Goal: Task Accomplishment & Management: Manage account settings

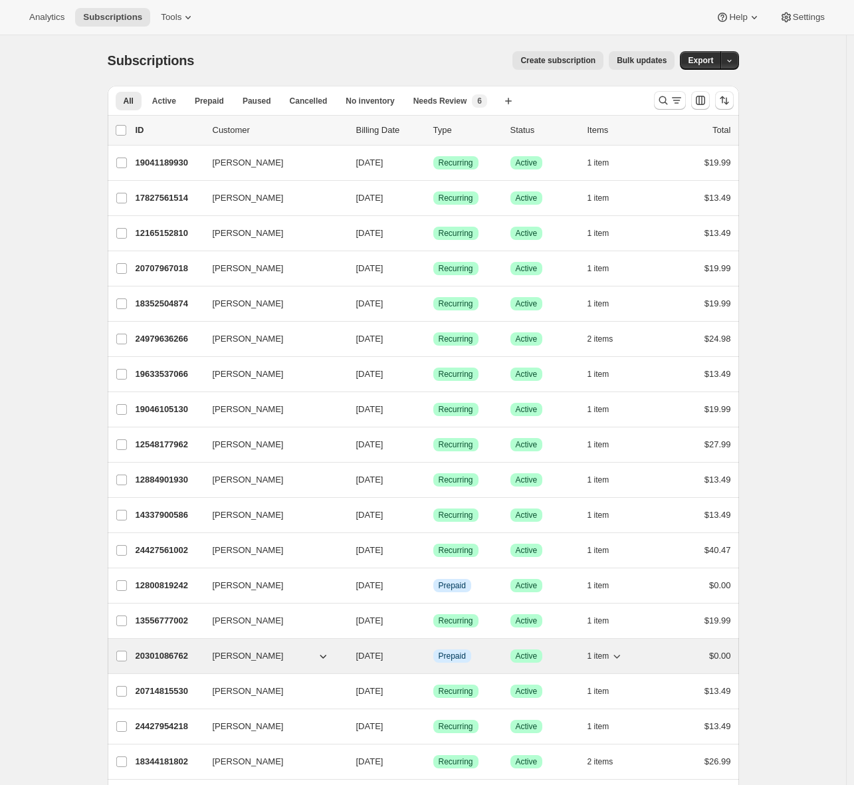
click at [165, 651] on p "20301086762" at bounding box center [169, 655] width 66 height 13
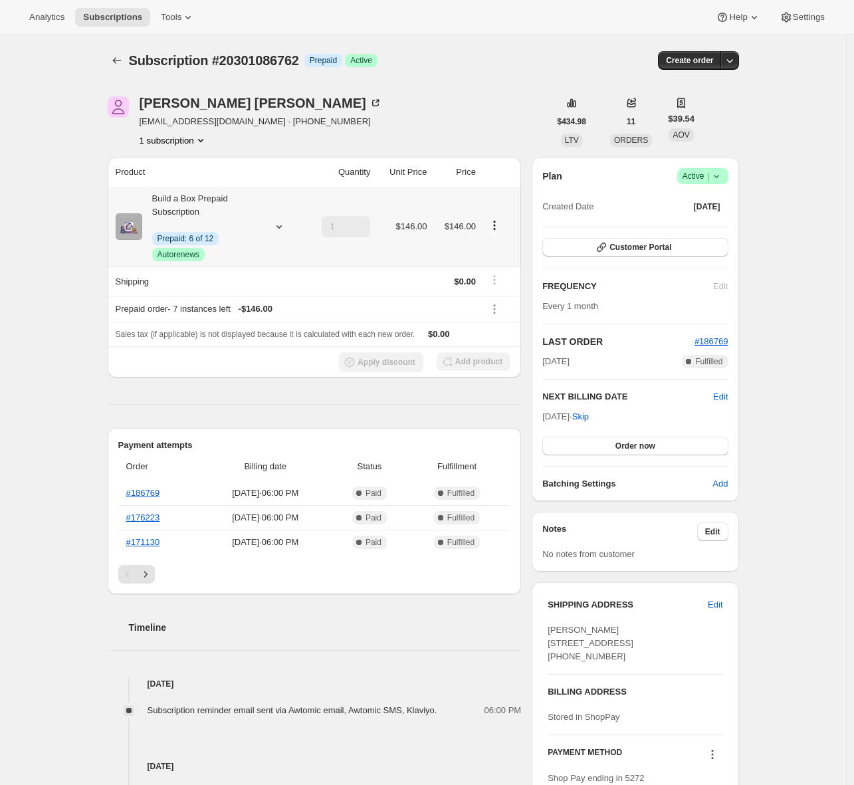
click at [499, 225] on icon "Product actions" at bounding box center [494, 225] width 13 height 13
click at [785, 203] on div "Subscription #20301086762. This page is ready Subscription #20301086762 Info Pr…" at bounding box center [423, 581] width 846 height 1092
click at [723, 179] on icon at bounding box center [716, 175] width 13 height 13
click at [633, 245] on span "Customer Portal" at bounding box center [640, 247] width 62 height 11
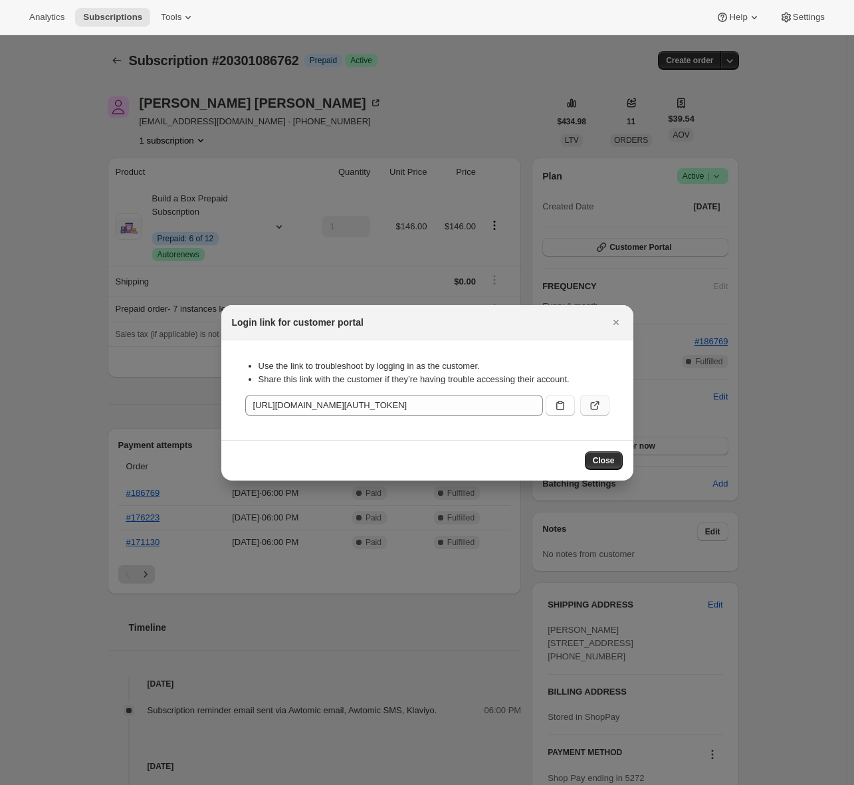
click at [601, 403] on button ":rc3:" at bounding box center [594, 405] width 29 height 21
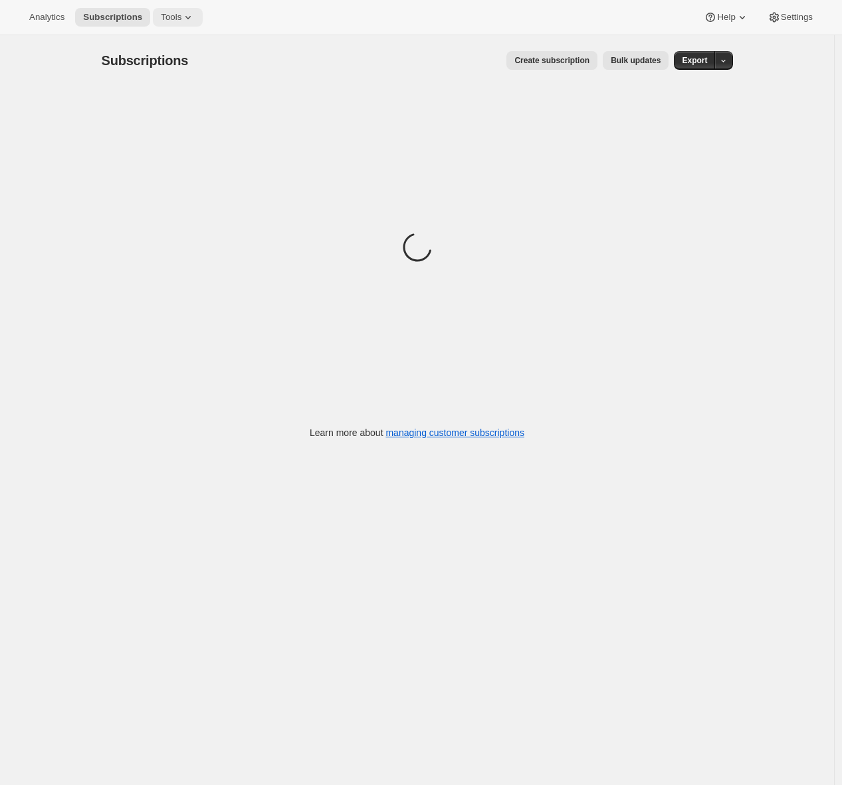
click at [190, 20] on icon at bounding box center [187, 17] width 13 height 13
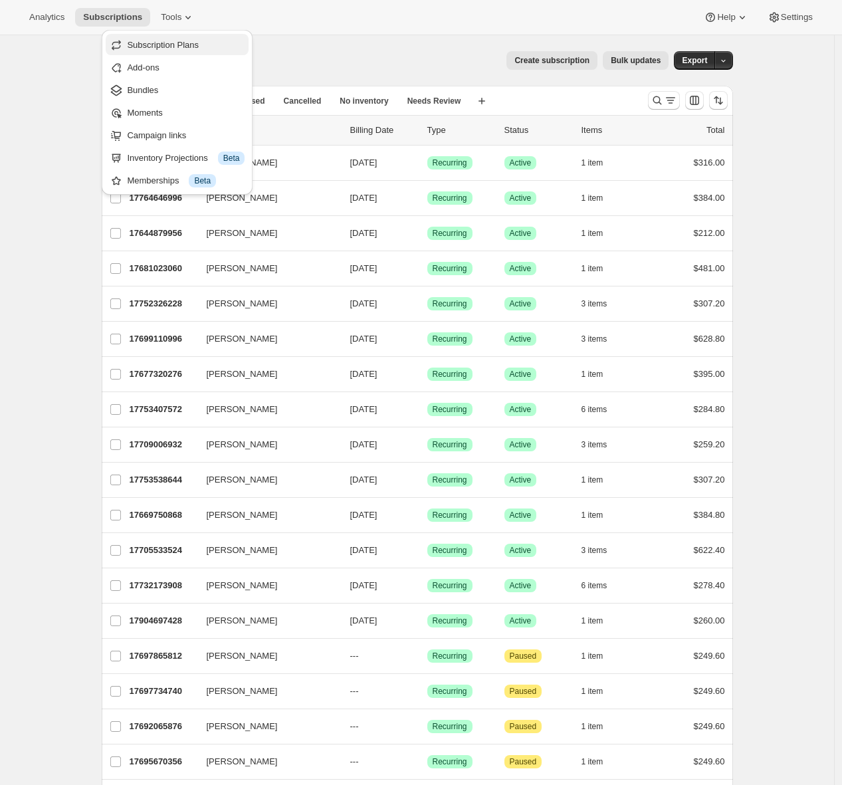
click at [187, 44] on span "Subscription Plans" at bounding box center [163, 45] width 72 height 10
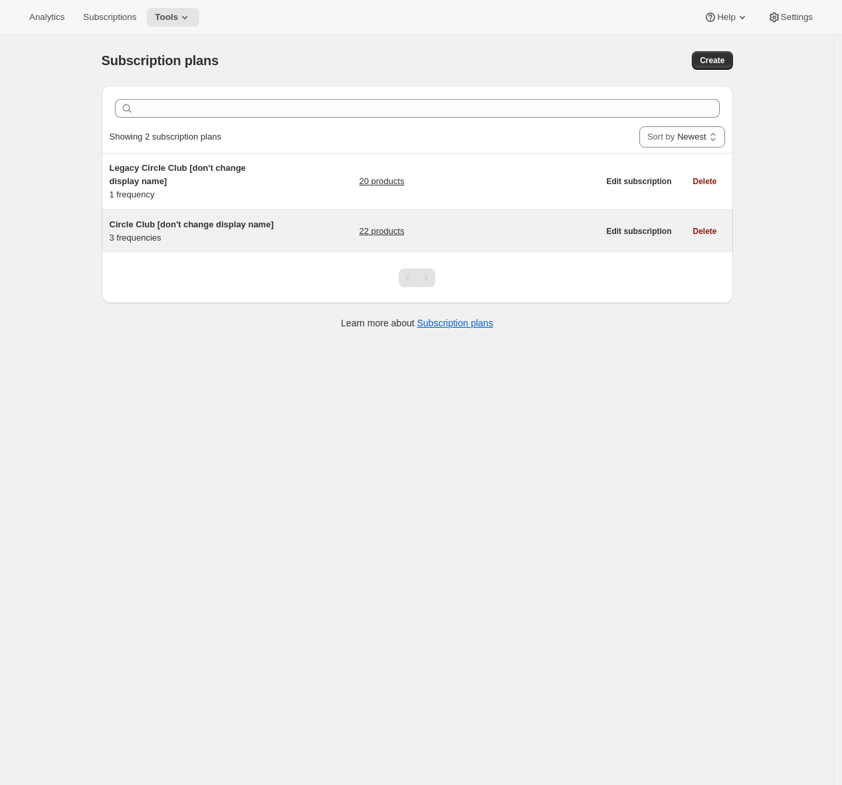
click at [174, 221] on span "Circle Club [don't change display name]" at bounding box center [192, 224] width 164 height 10
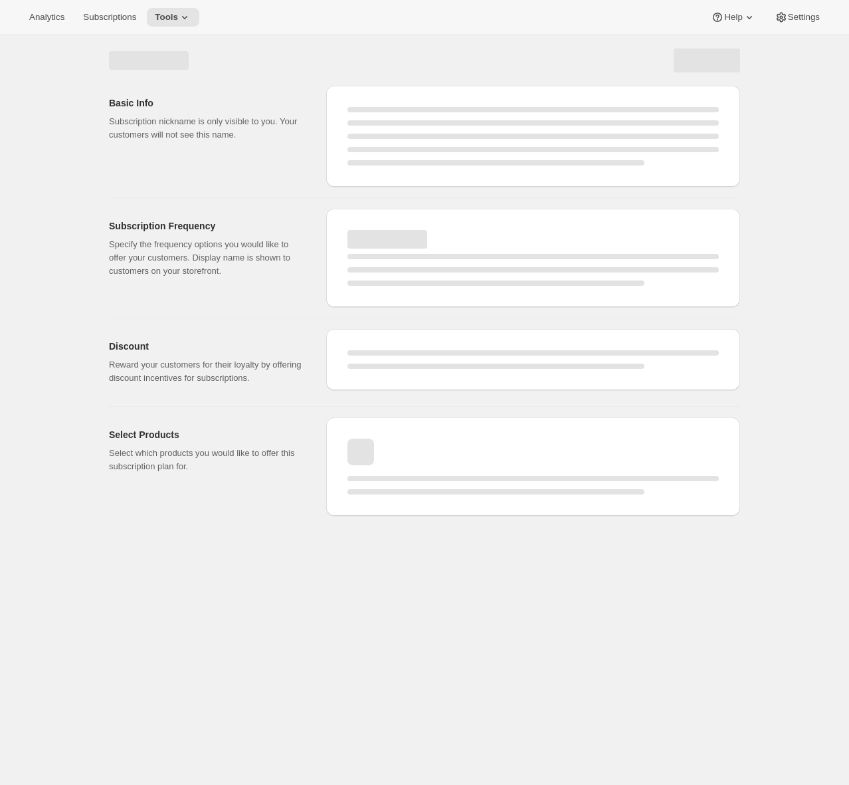
select select "WEEK"
select select "MONTH"
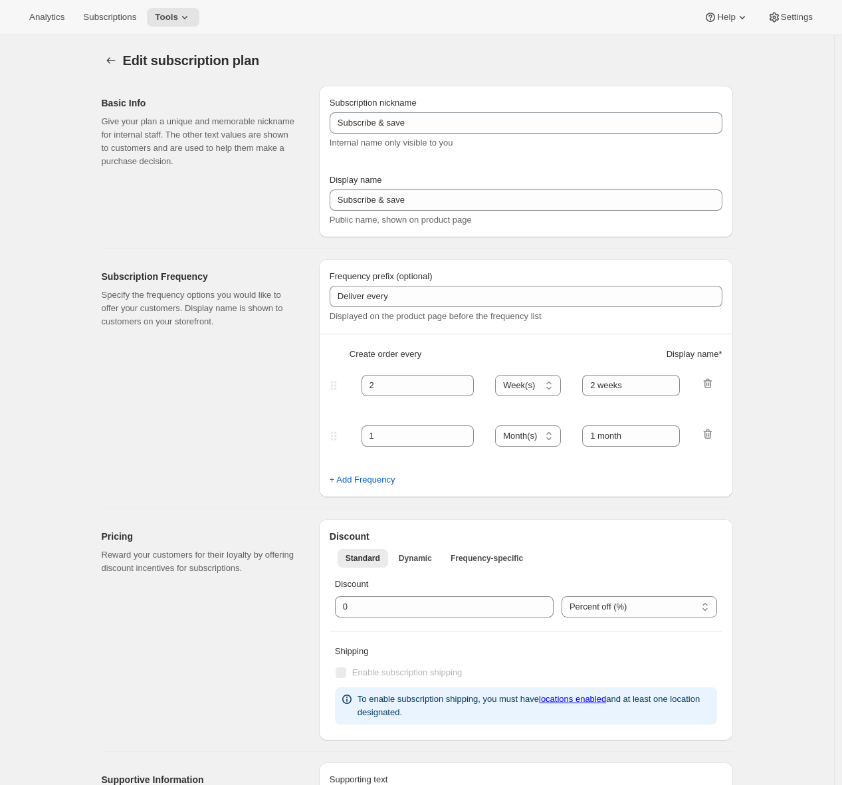
type input "Circle Club [don't change display name]"
type input "Fox Creek Circle Club"
type input "3"
select select "MONTH"
type input "3 months"
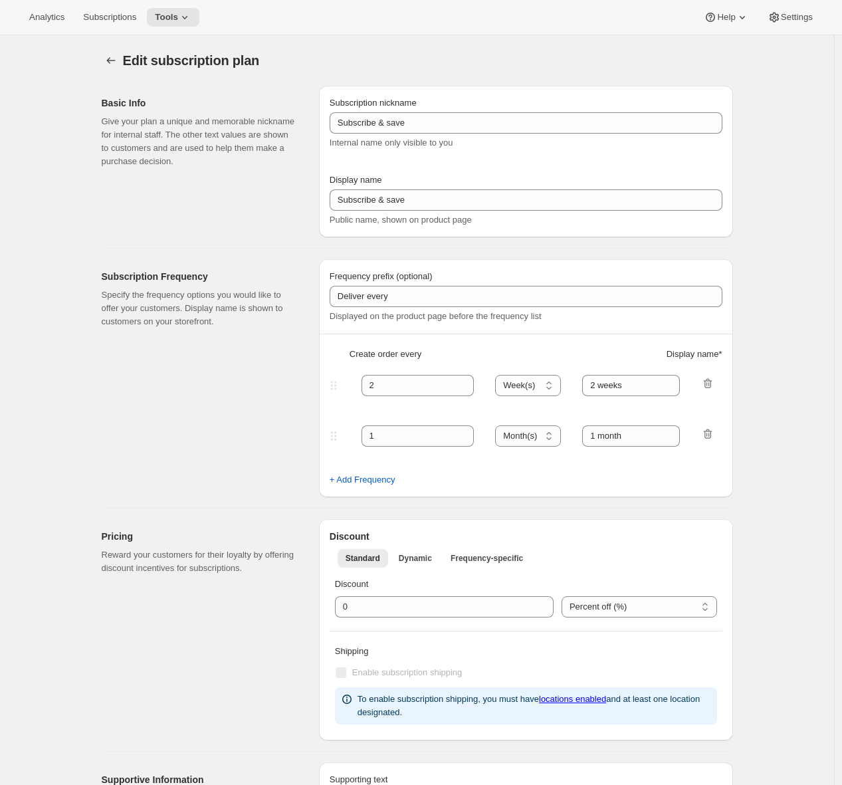
type input "4"
type input "4 months"
checkbox input "true"
select select "MONTH"
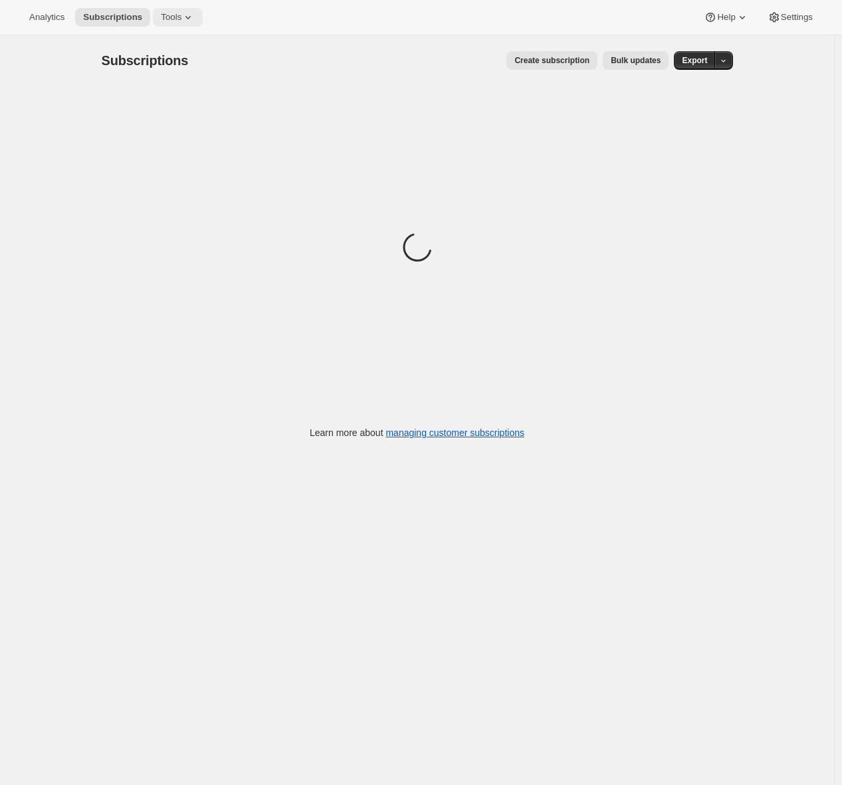
click at [187, 16] on icon at bounding box center [187, 17] width 13 height 13
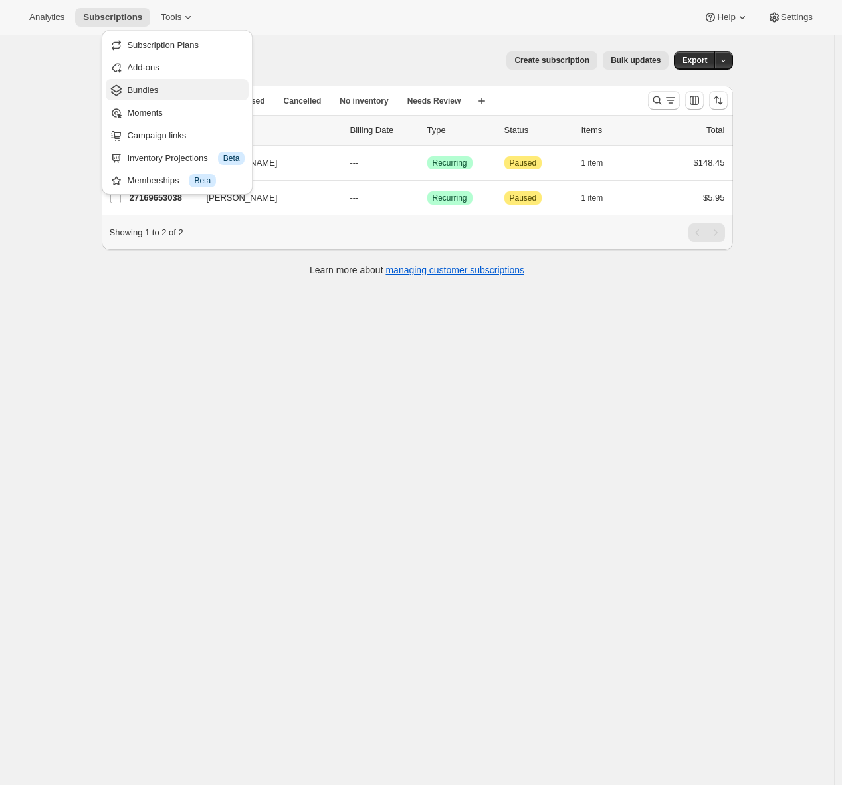
click at [148, 94] on span "Bundles" at bounding box center [142, 90] width 31 height 10
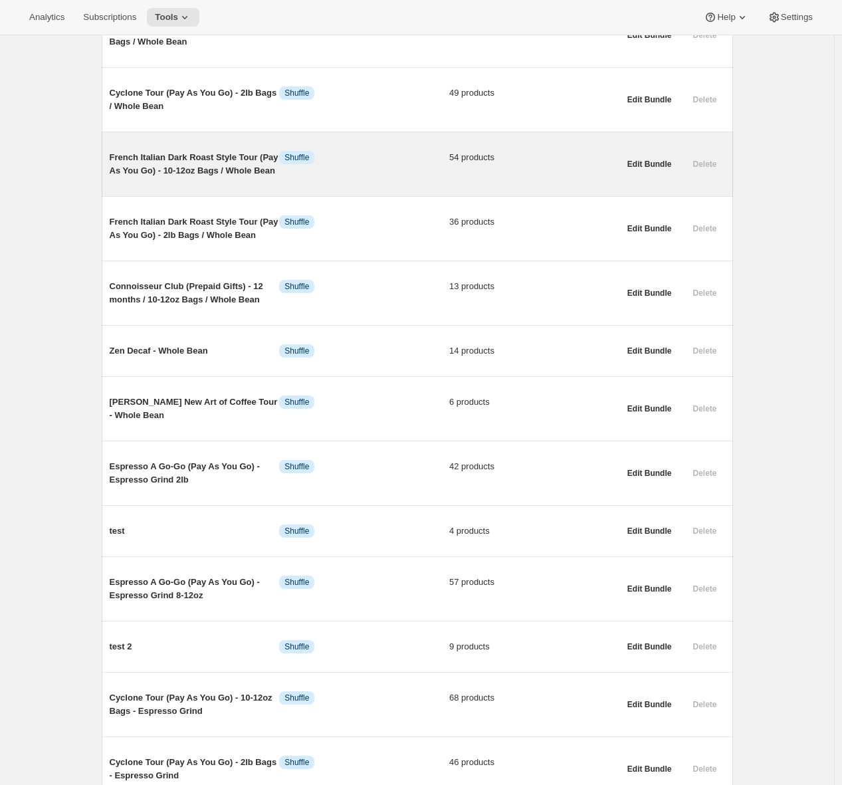
scroll to position [616, 0]
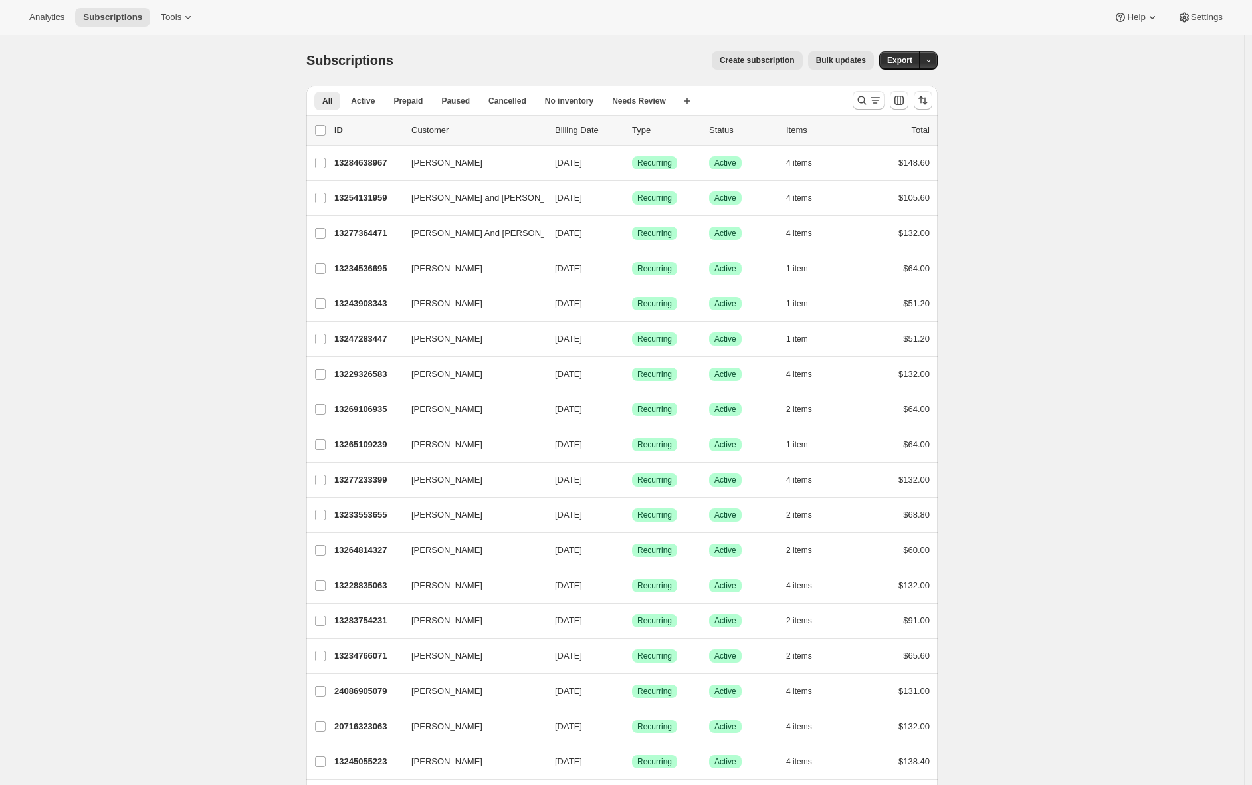
click at [660, 52] on div "Create subscription Bulk updates" at bounding box center [641, 60] width 464 height 19
click at [827, 64] on span "Bulk updates" at bounding box center [841, 60] width 50 height 11
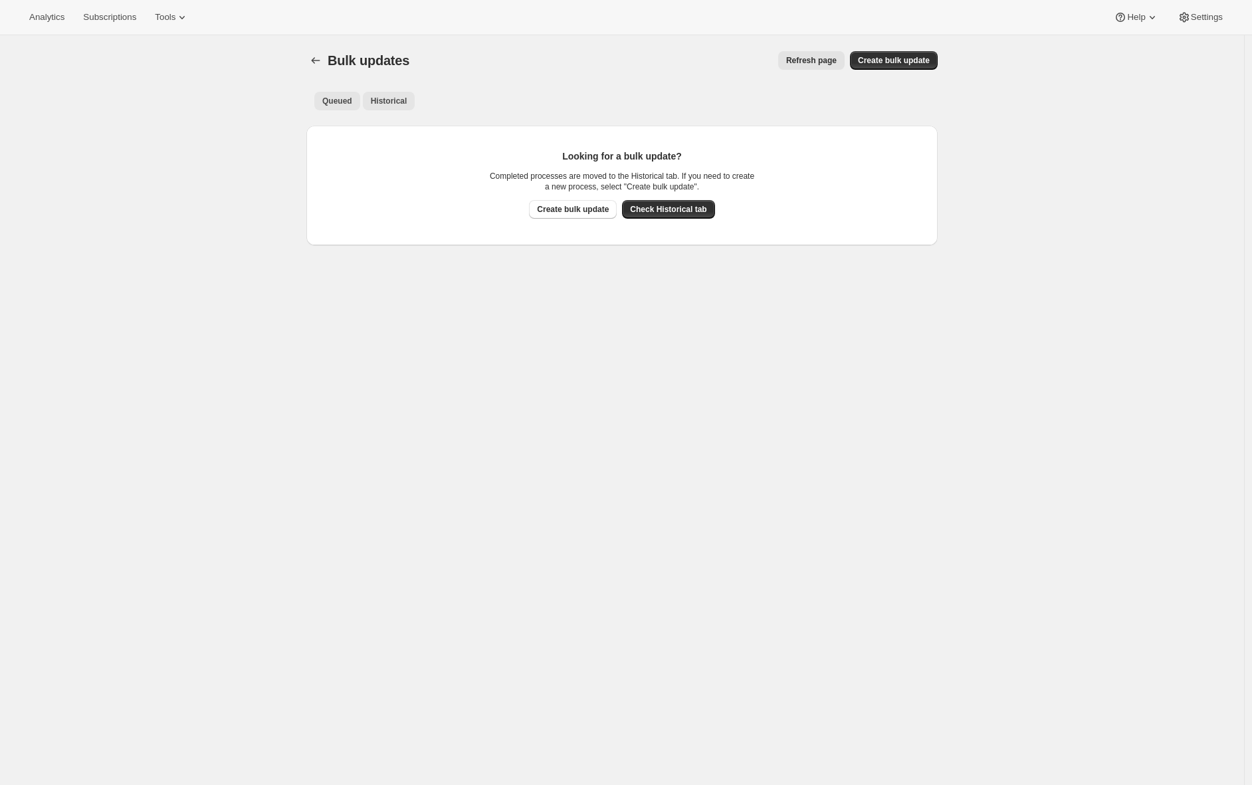
click at [397, 104] on span "Historical" at bounding box center [389, 101] width 37 height 11
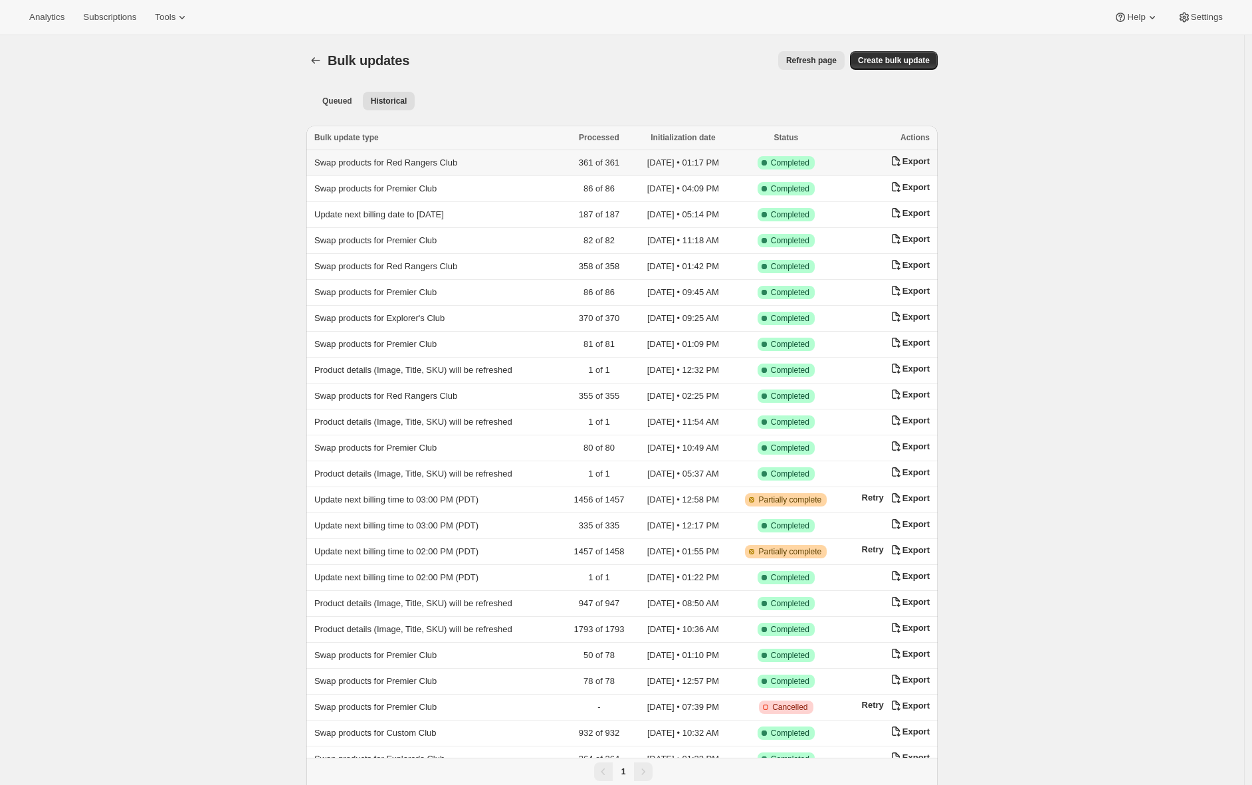
click at [451, 164] on span "Swap products for Red Rangers Club" at bounding box center [385, 162] width 143 height 10
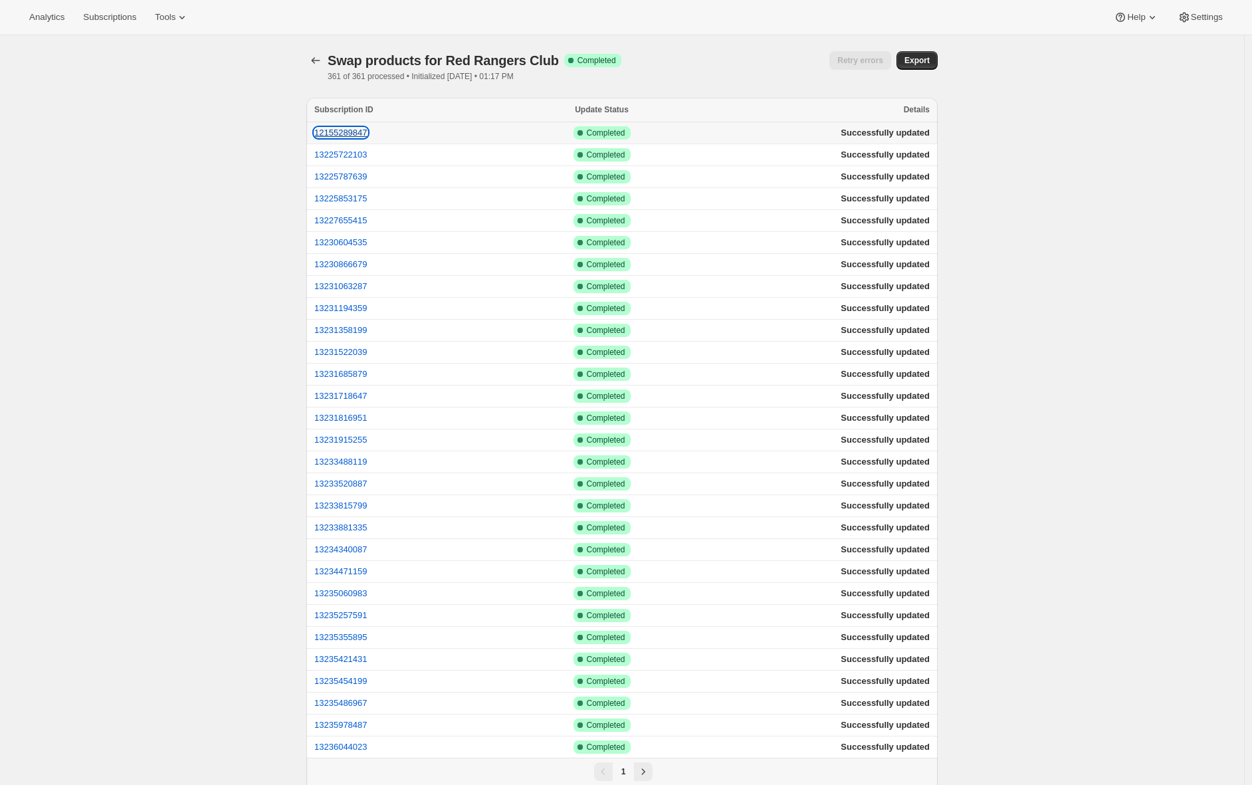
click at [365, 130] on button "12155289847" at bounding box center [340, 133] width 53 height 10
click at [342, 311] on button "13231194359" at bounding box center [340, 308] width 53 height 10
click at [359, 552] on button "13234340087" at bounding box center [340, 549] width 53 height 10
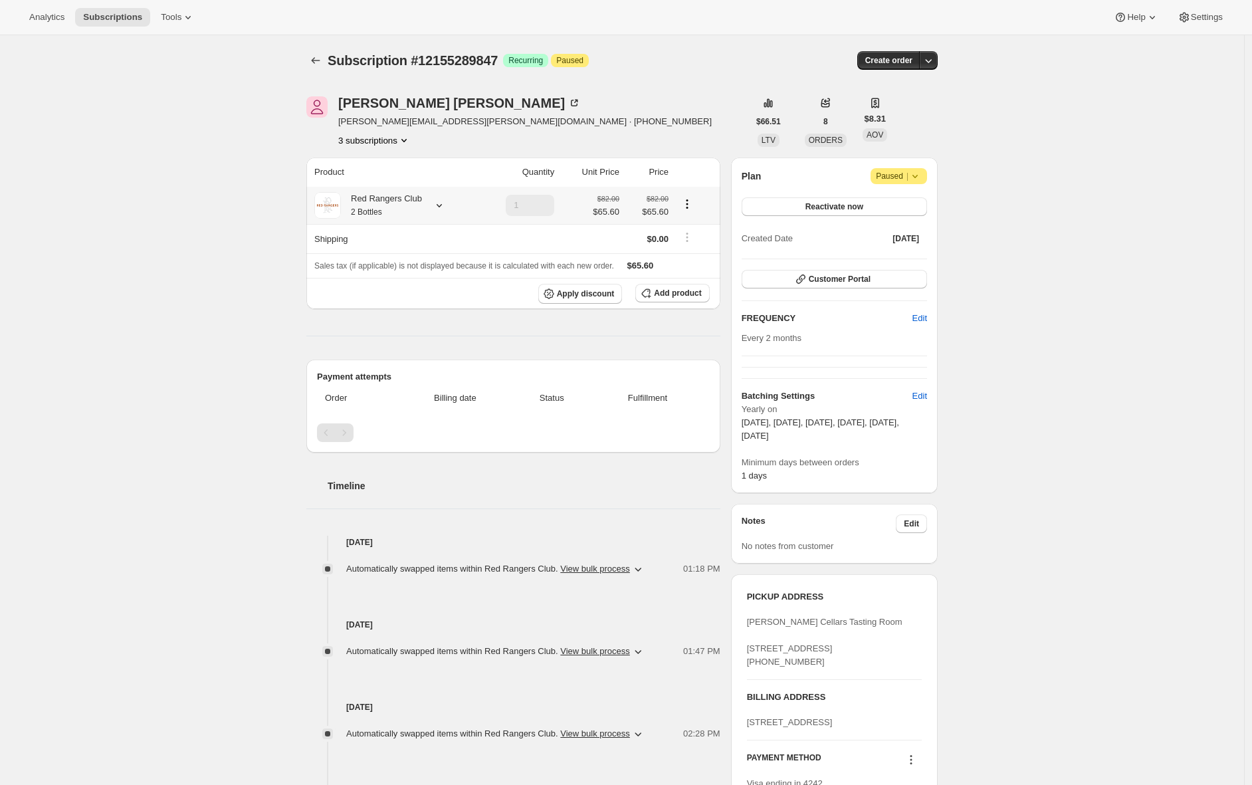
click at [439, 208] on icon at bounding box center [439, 205] width 13 height 13
click at [652, 568] on button "Automatically swapped items within Red Rangers Club . View bulk process" at bounding box center [495, 568] width 314 height 21
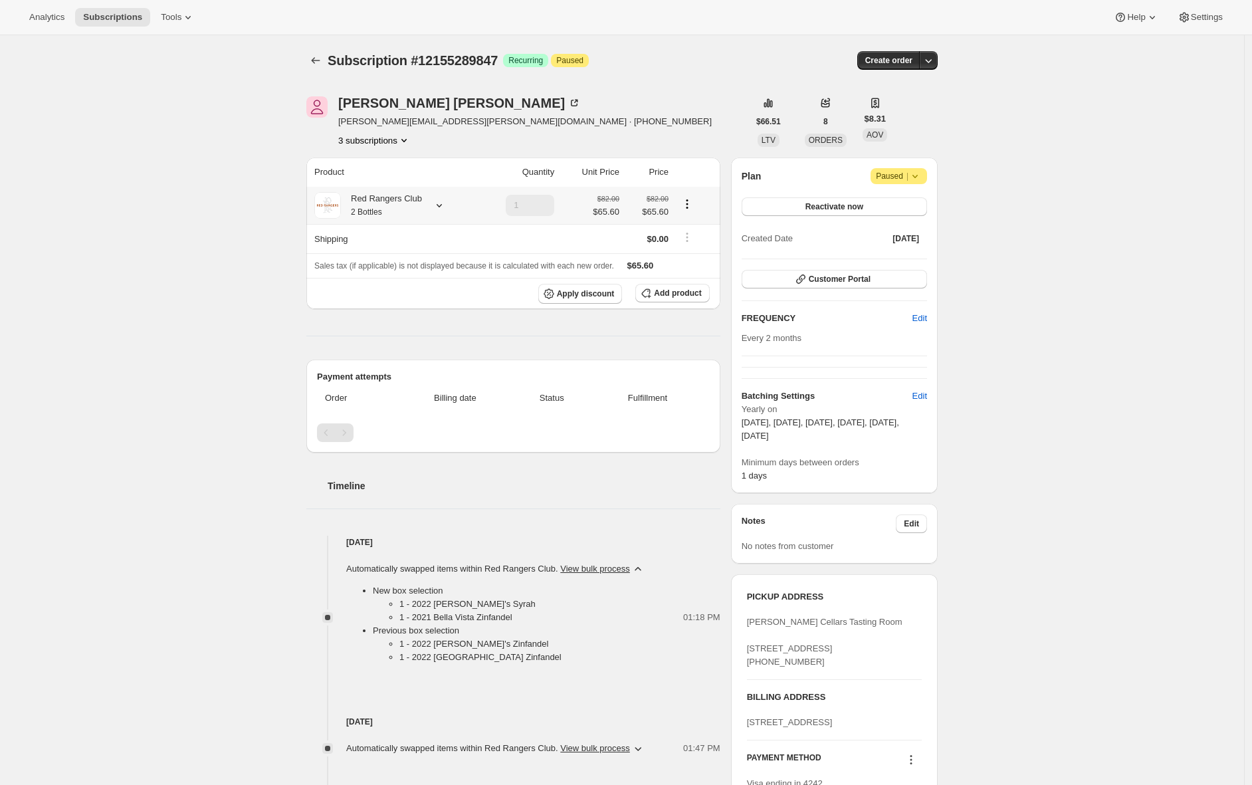
click at [431, 207] on div "Red Rangers Club 2 Bottles" at bounding box center [393, 205] width 159 height 27
click at [446, 203] on icon at bounding box center [439, 205] width 13 height 13
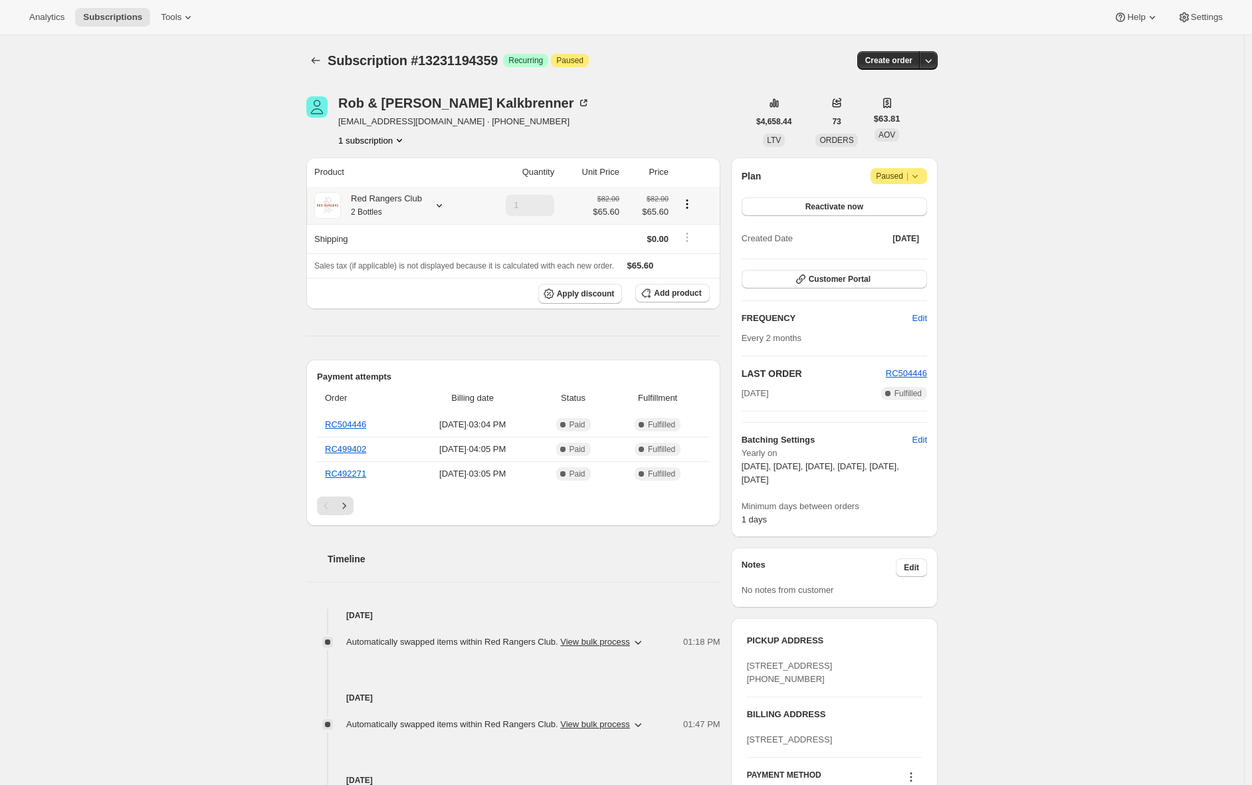
click at [419, 207] on div "Red Rangers Club 2 Bottles" at bounding box center [381, 205] width 81 height 27
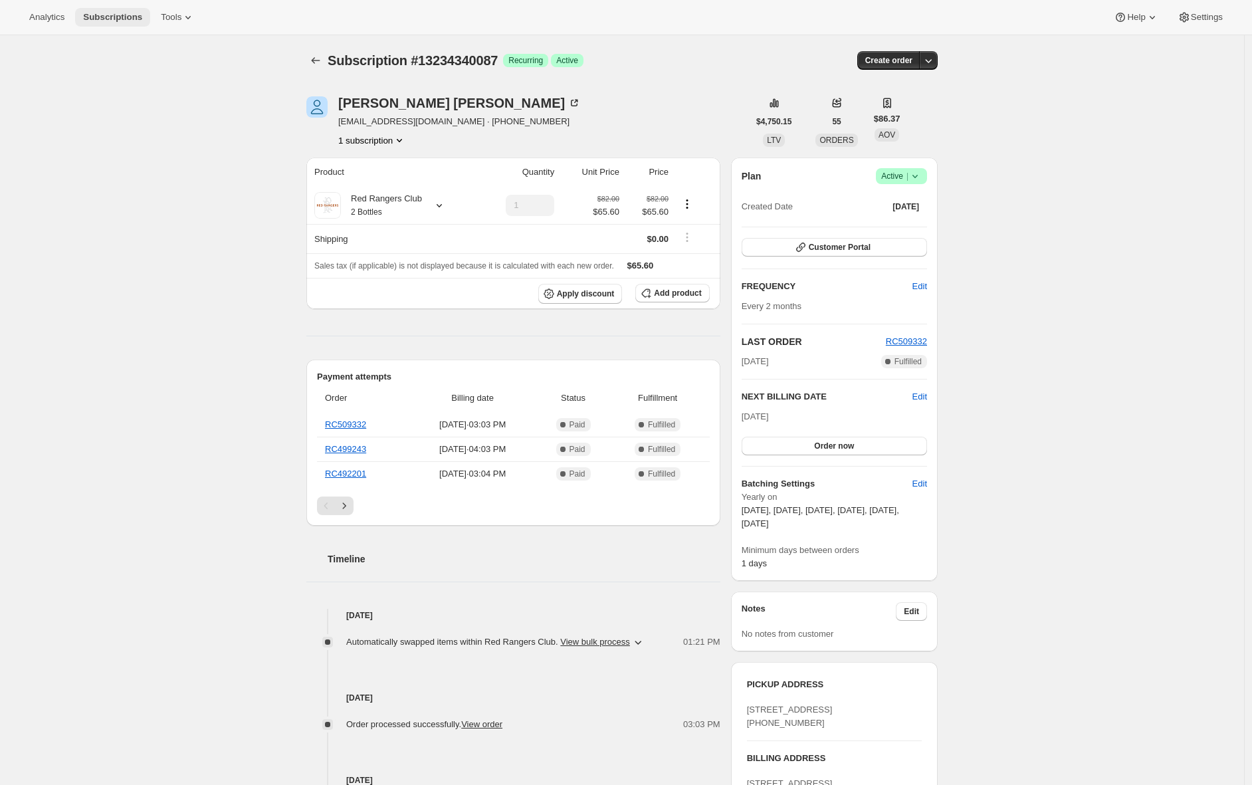
click at [109, 24] on button "Subscriptions" at bounding box center [112, 17] width 75 height 19
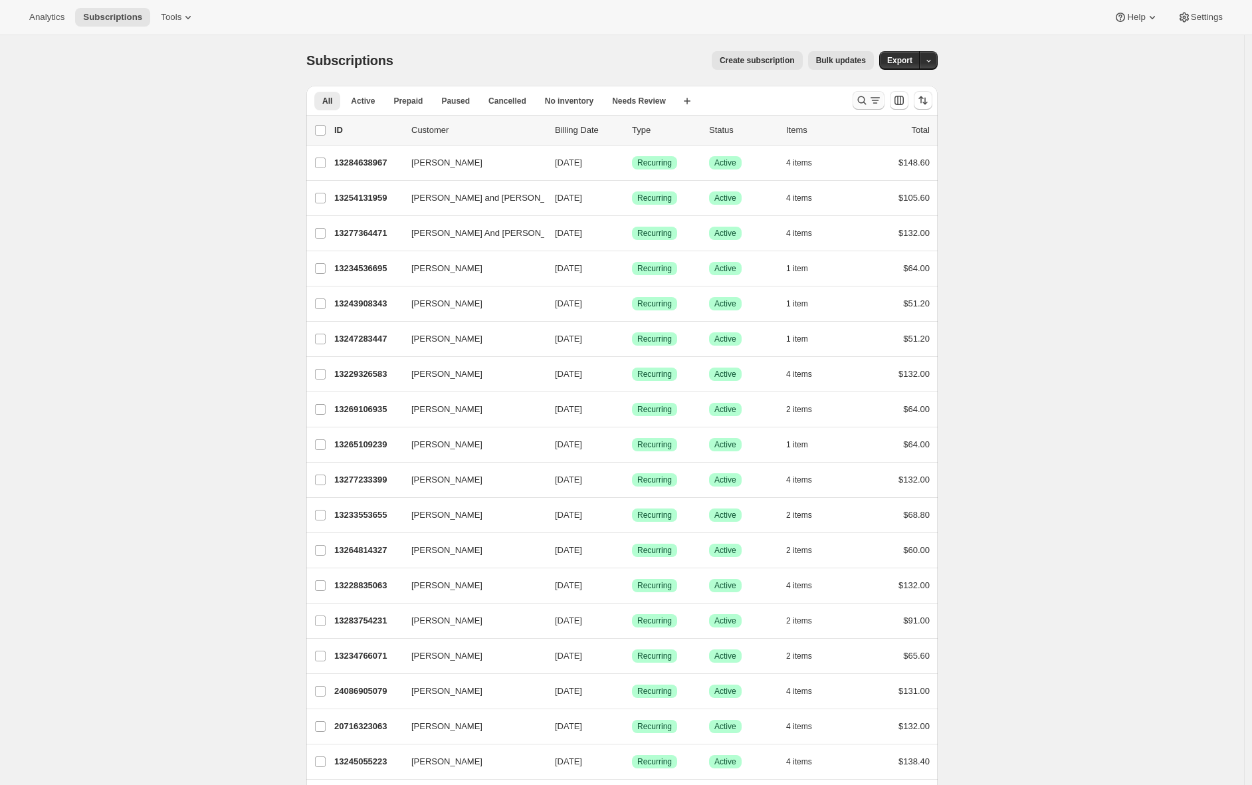
click at [868, 99] on icon "Search and filter results" at bounding box center [861, 100] width 13 height 13
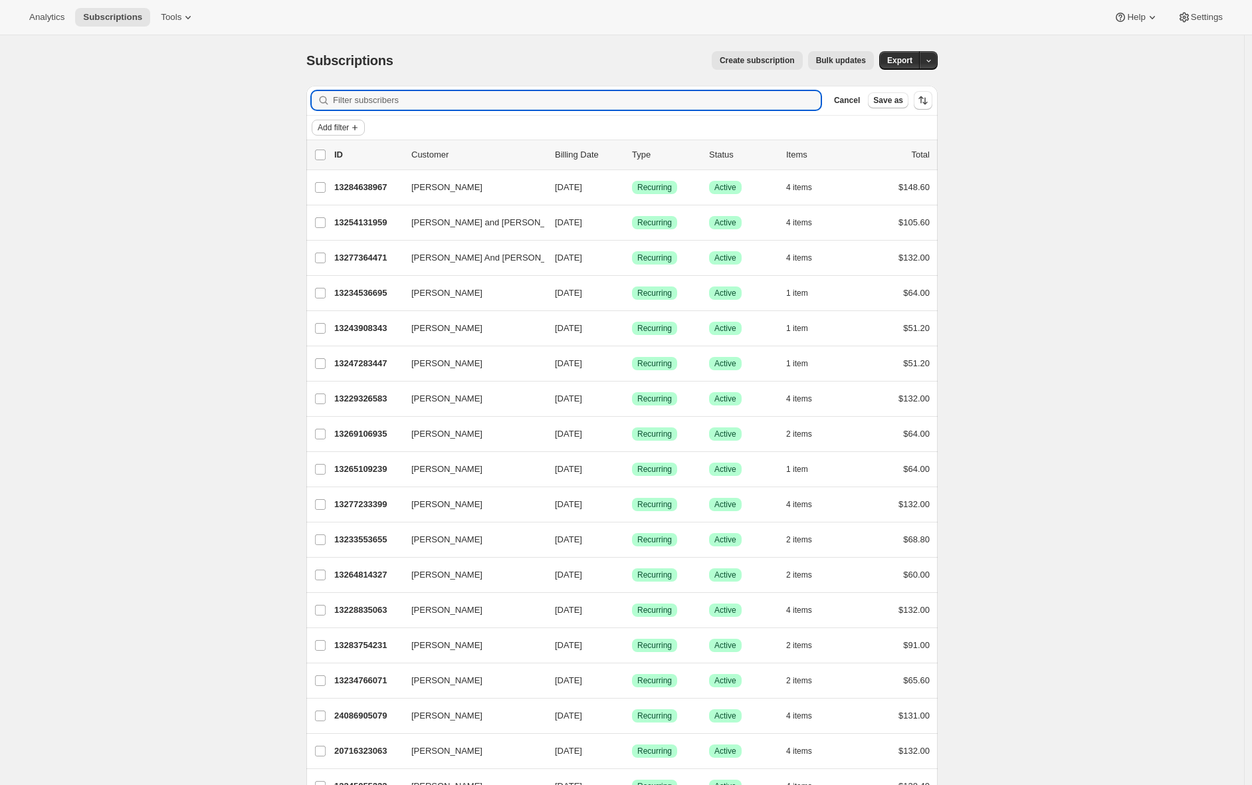
click at [326, 130] on span "Add filter" at bounding box center [333, 127] width 31 height 11
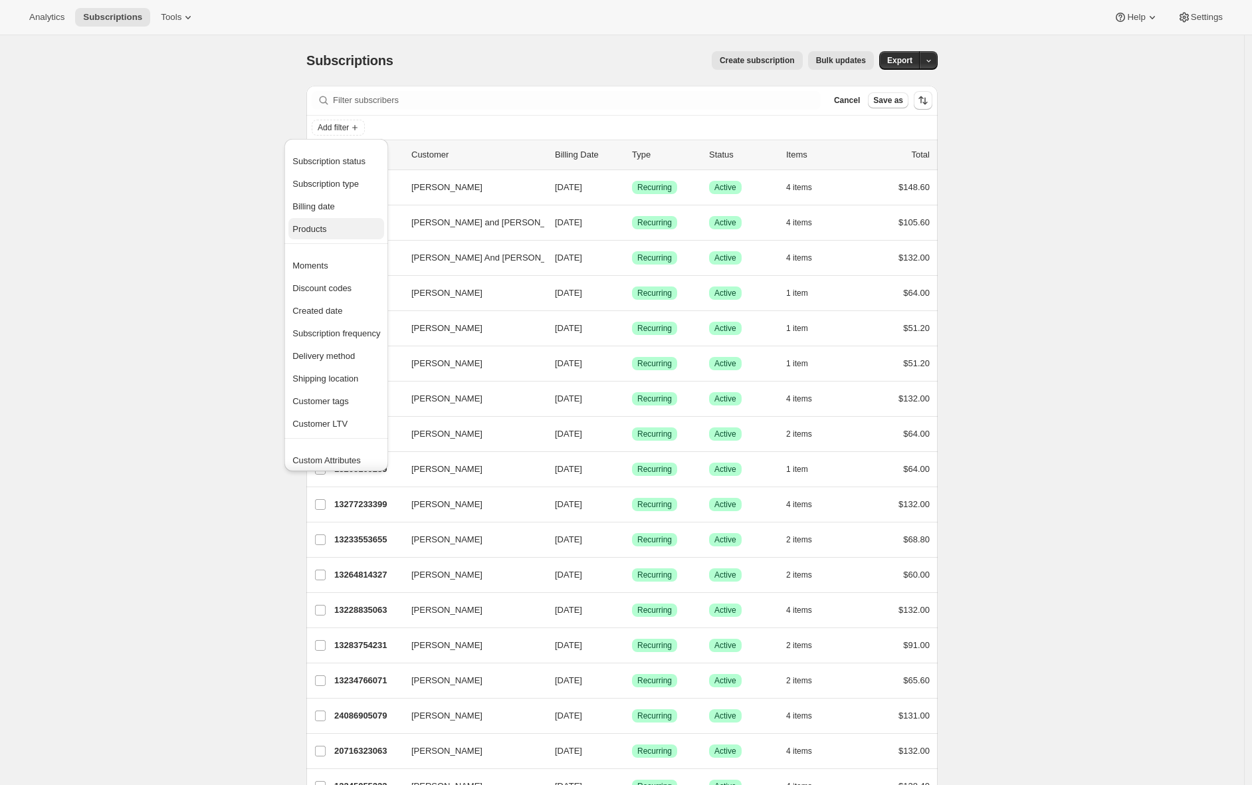
click at [326, 233] on span "Products" at bounding box center [309, 229] width 34 height 10
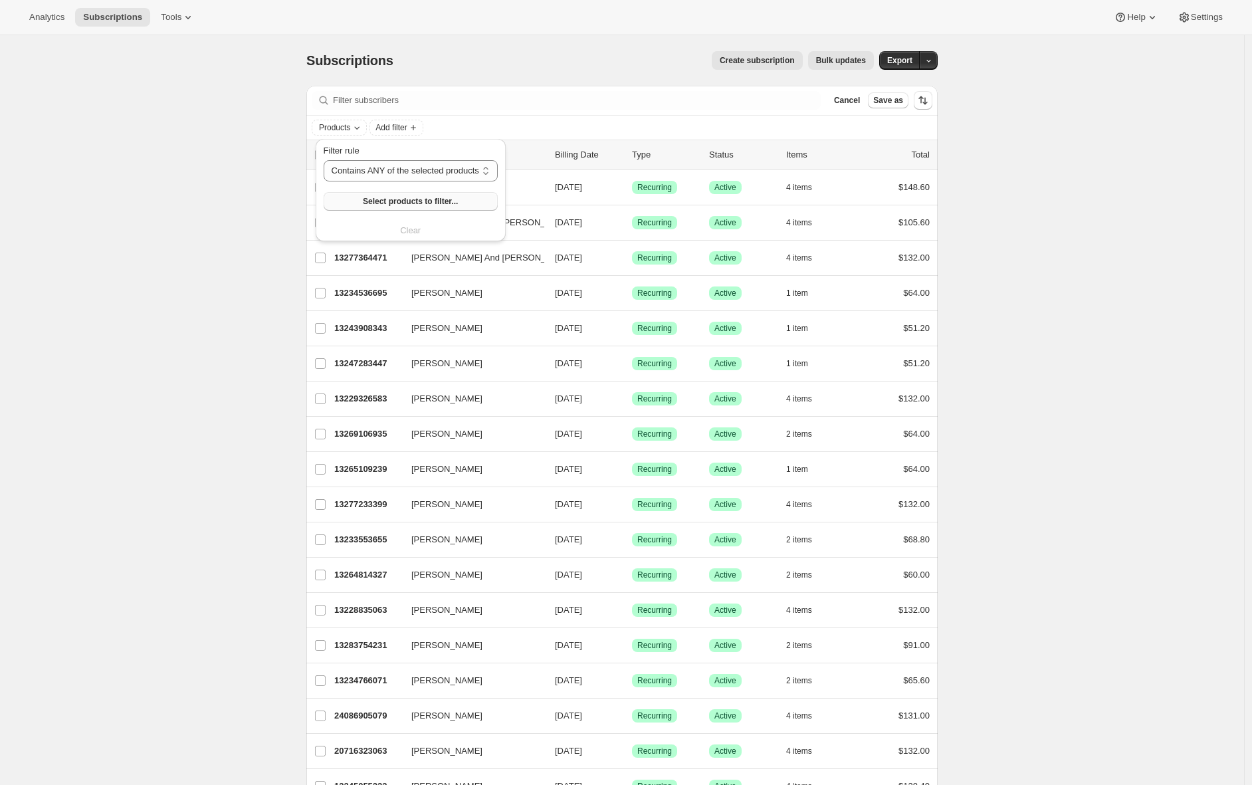
click at [426, 196] on span "Select products to filter..." at bounding box center [410, 201] width 95 height 11
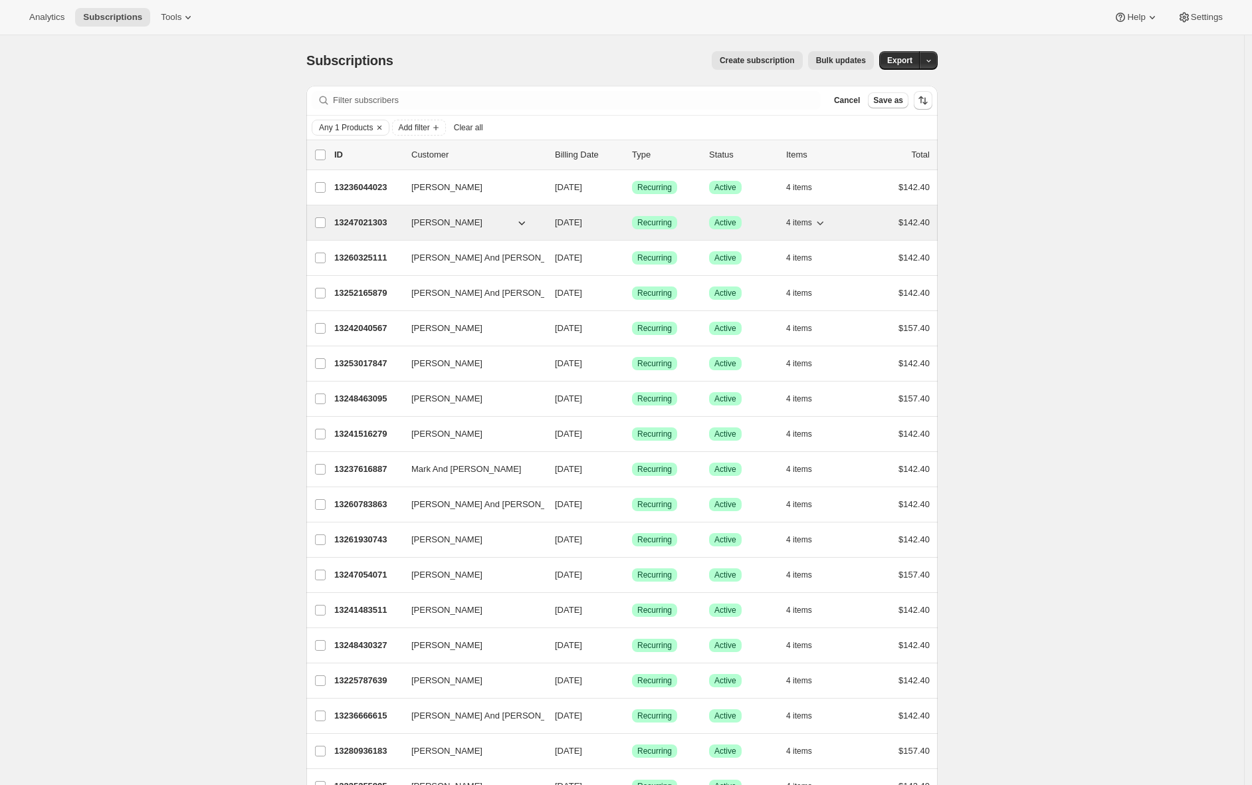
click at [363, 229] on p "13247021303" at bounding box center [367, 222] width 66 height 13
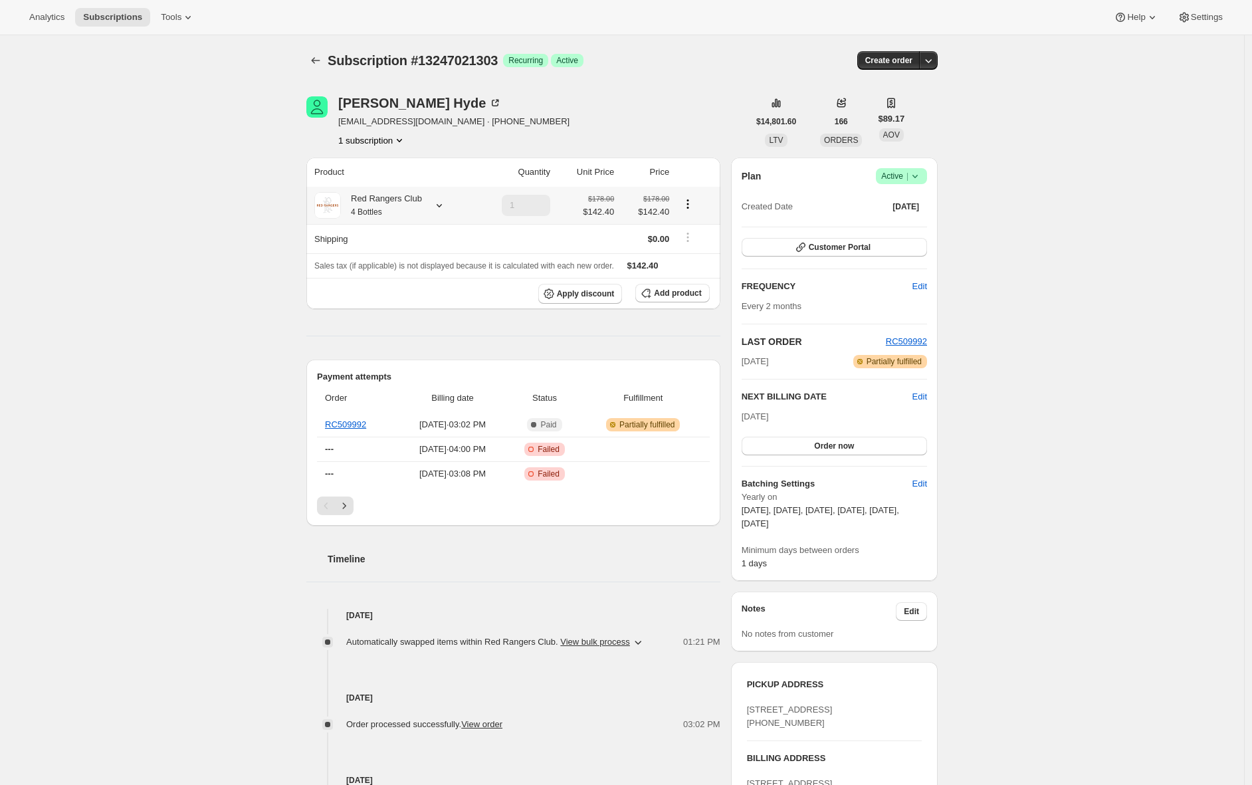
click at [439, 206] on icon at bounding box center [439, 205] width 13 height 13
click at [645, 641] on icon "button" at bounding box center [637, 641] width 13 height 13
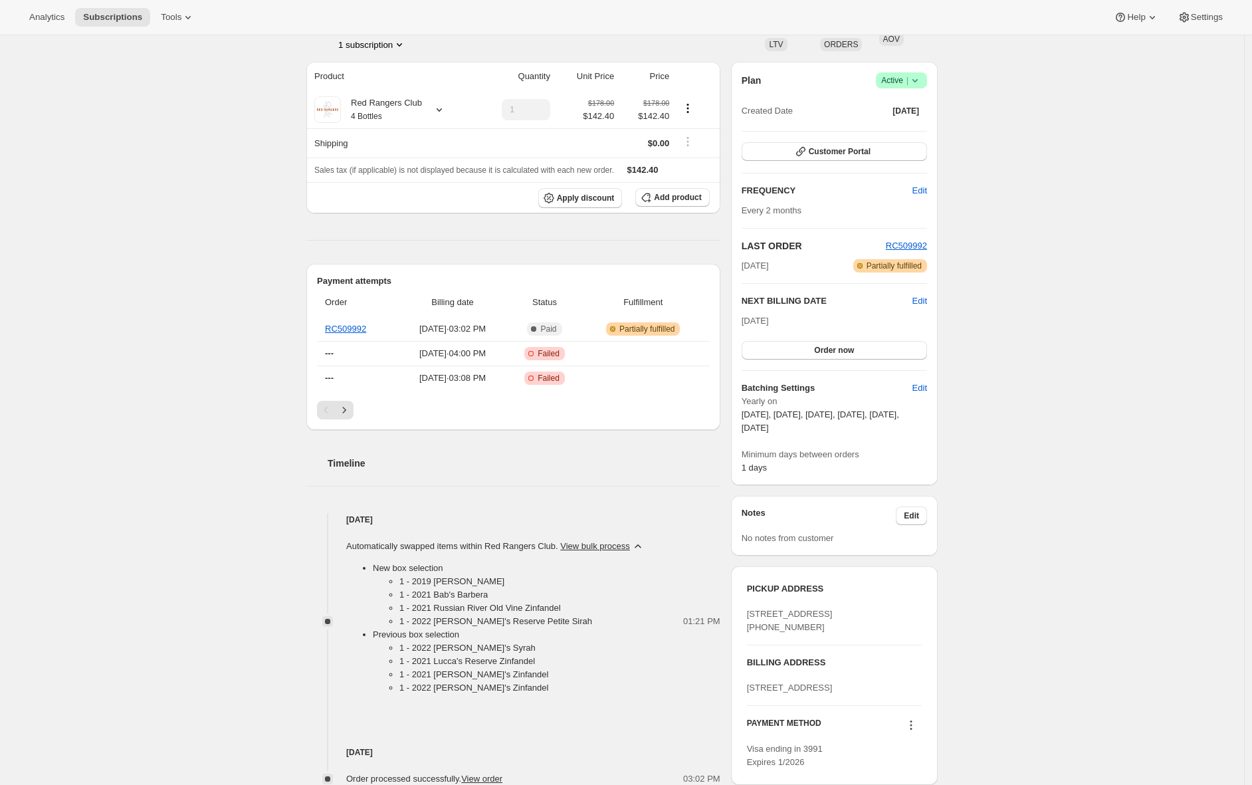
scroll to position [159, 0]
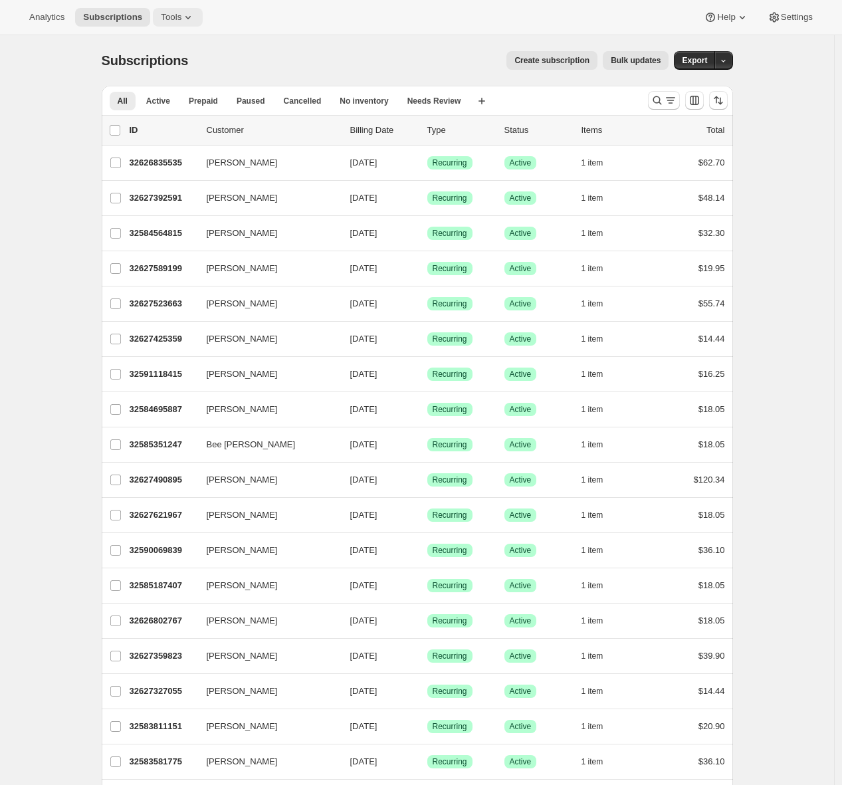
click at [178, 24] on button "Tools" at bounding box center [178, 17] width 50 height 19
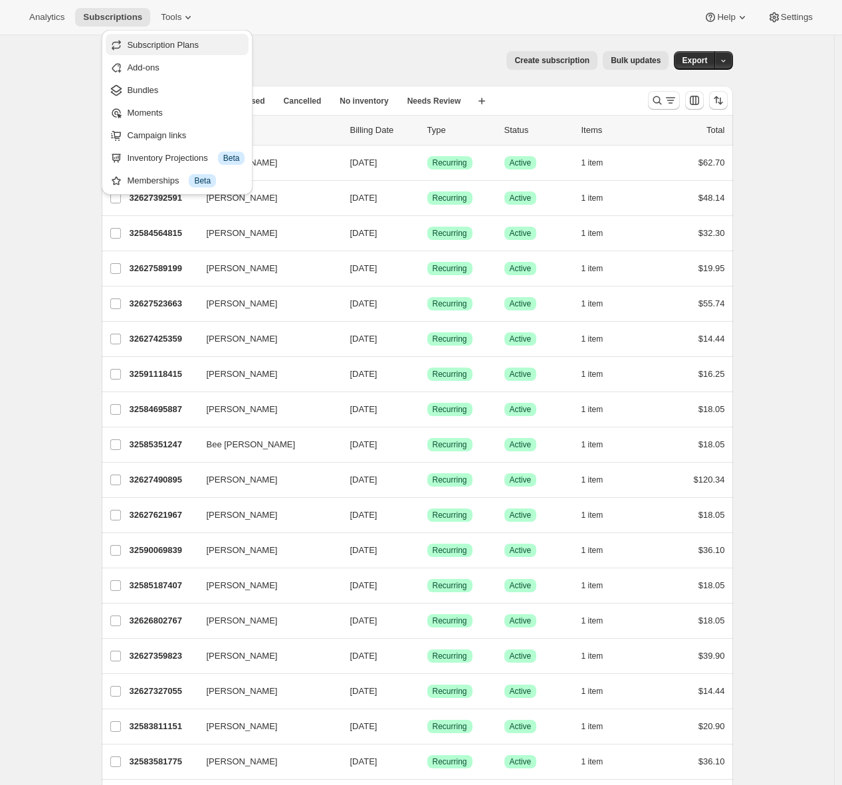
click at [167, 44] on span "Subscription Plans" at bounding box center [163, 45] width 72 height 10
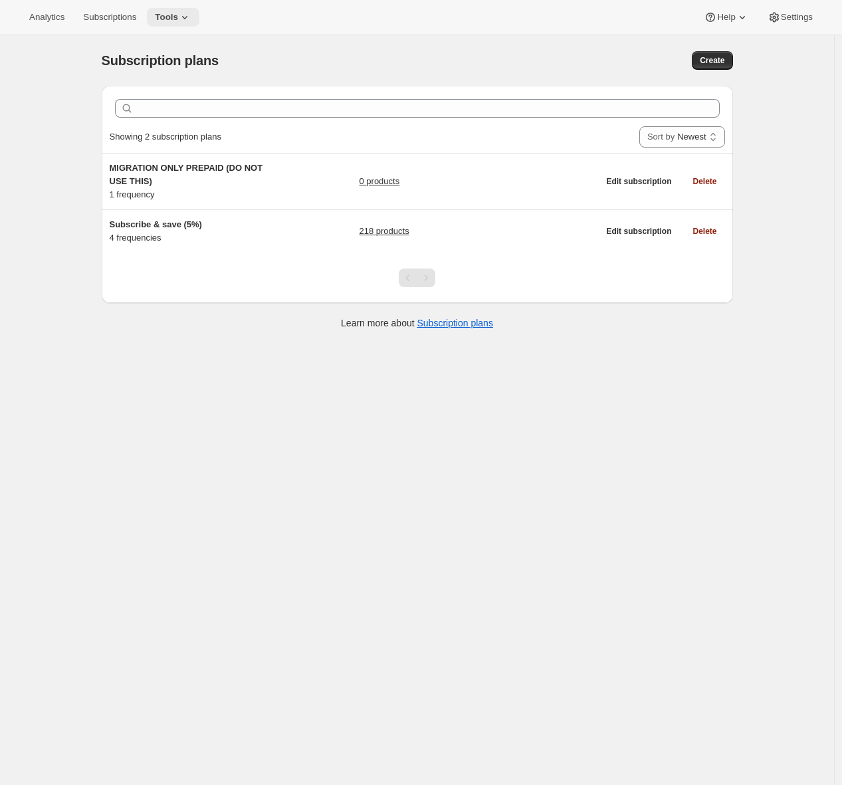
click at [184, 17] on icon at bounding box center [184, 17] width 13 height 13
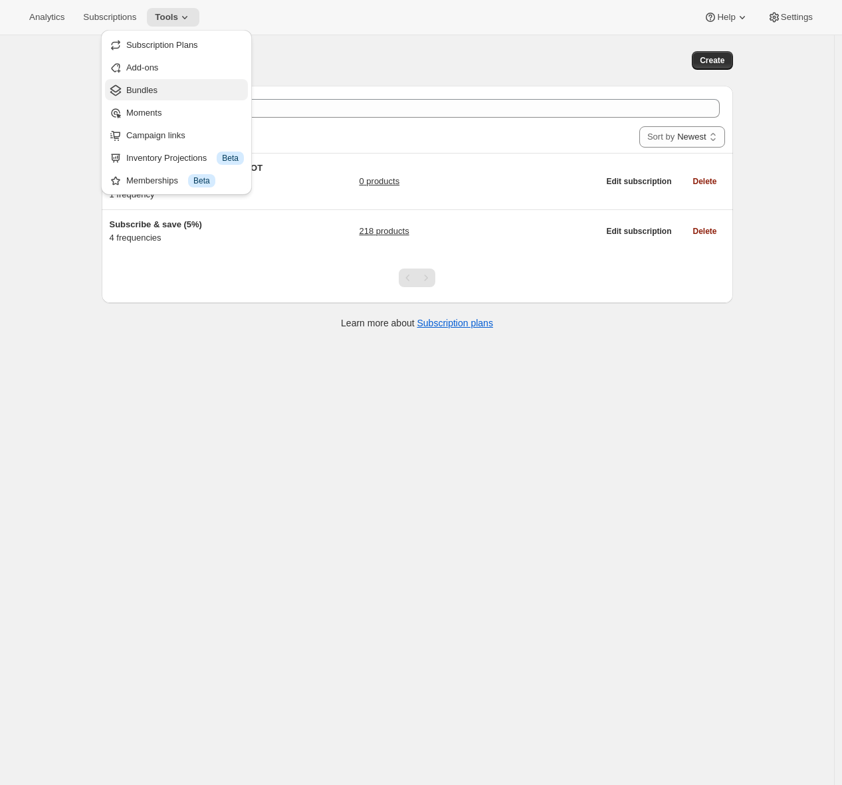
click at [170, 92] on span "Bundles" at bounding box center [185, 90] width 118 height 13
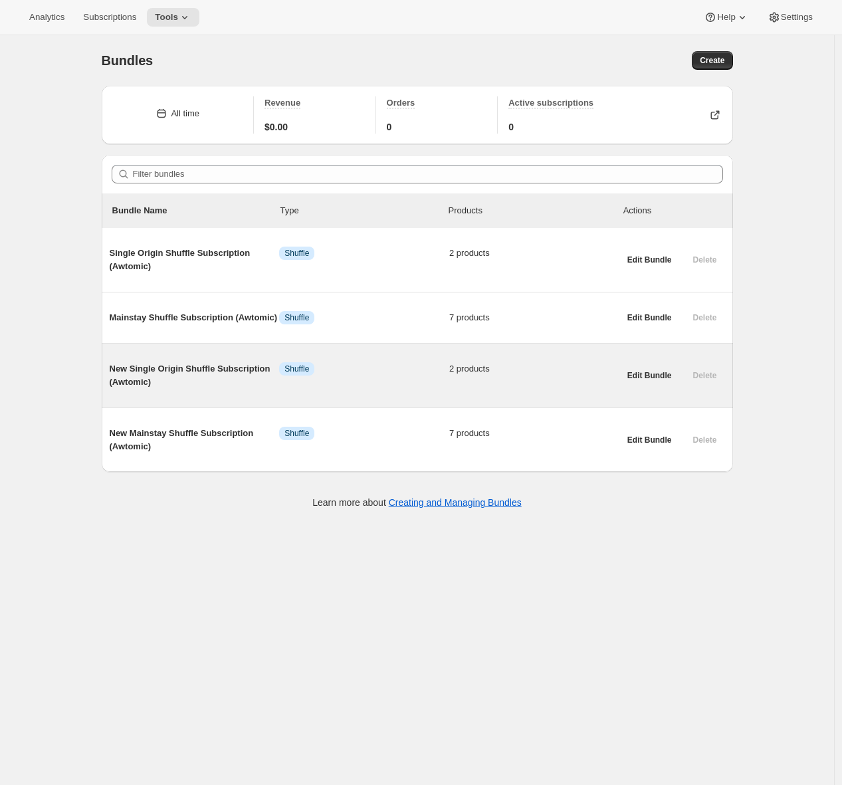
click at [190, 399] on div "New Single Origin Shuffle Subscription (Awtomic) Info Shuffle 2 products" at bounding box center [365, 375] width 510 height 48
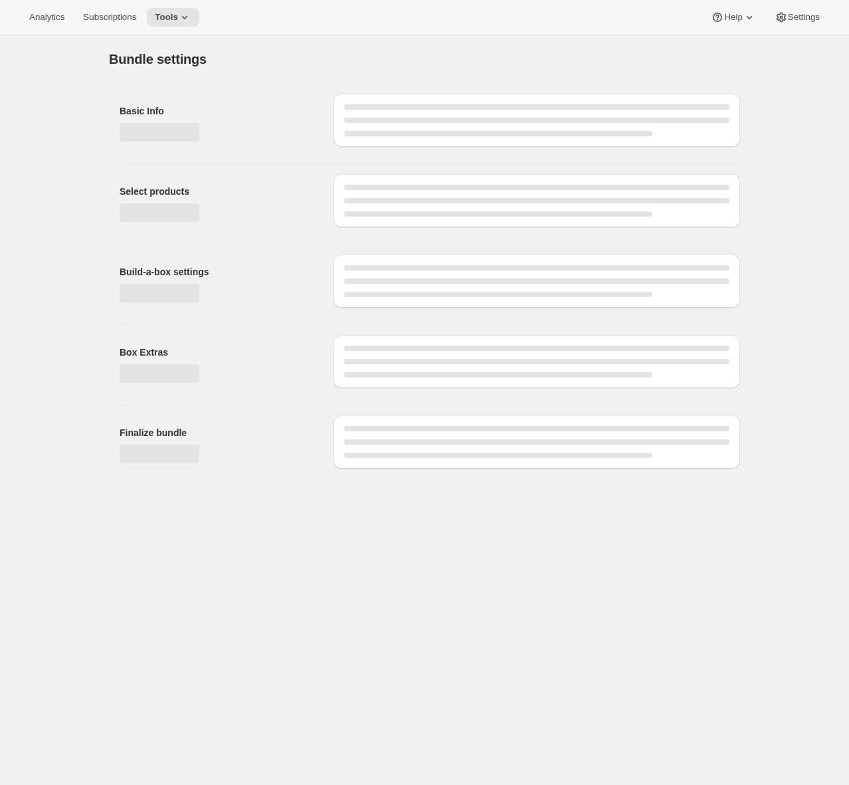
type input "New Single Origin Shuffle Subscription (Awtomic)"
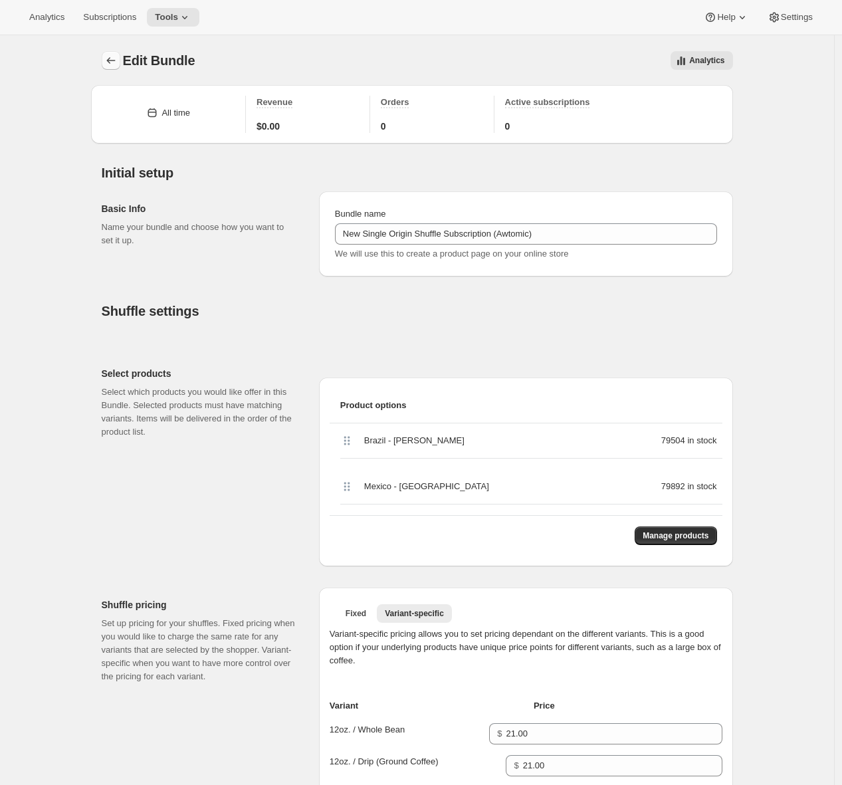
click at [109, 65] on icon "Bundles" at bounding box center [110, 60] width 13 height 13
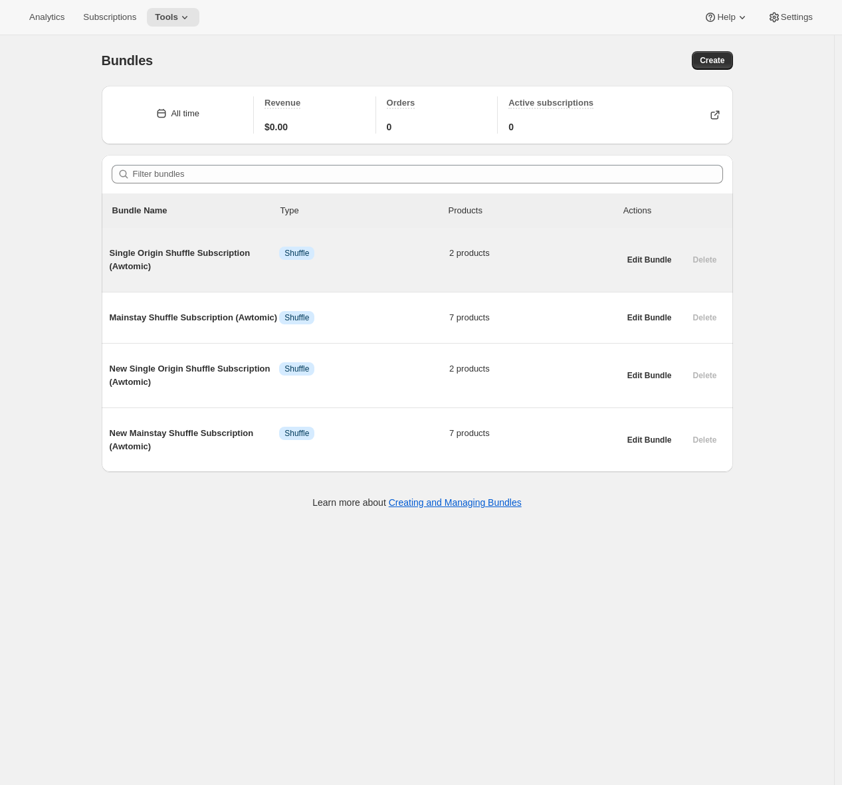
click at [166, 256] on span "Single Origin Shuffle Subscription (Awtomic)" at bounding box center [195, 260] width 170 height 27
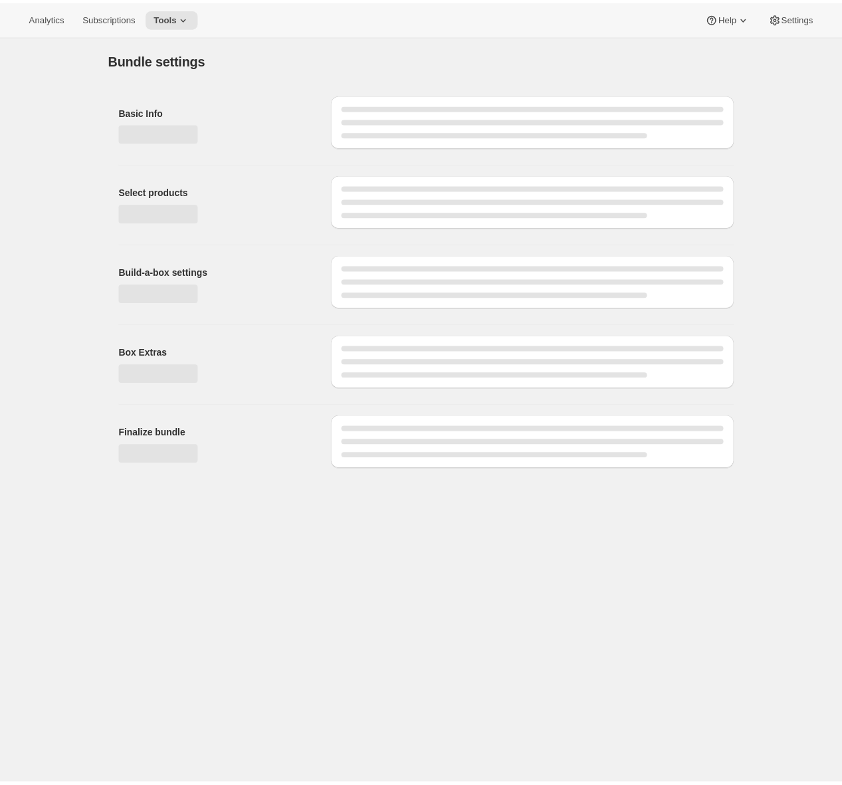
type input "Single Origin Shuffle Subscription (Awtomic)"
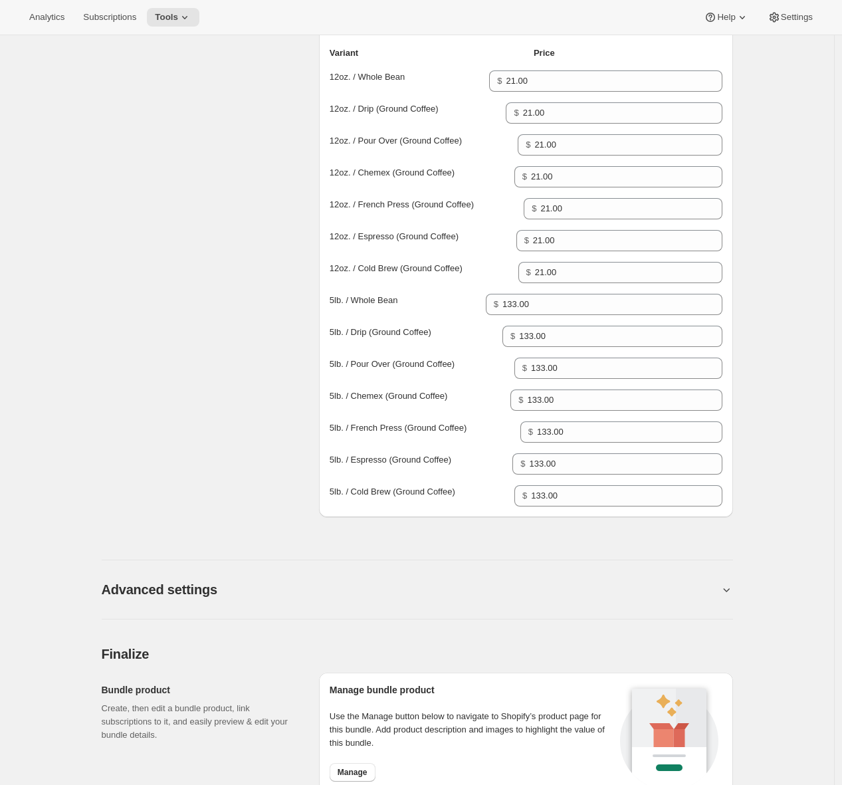
scroll to position [882, 0]
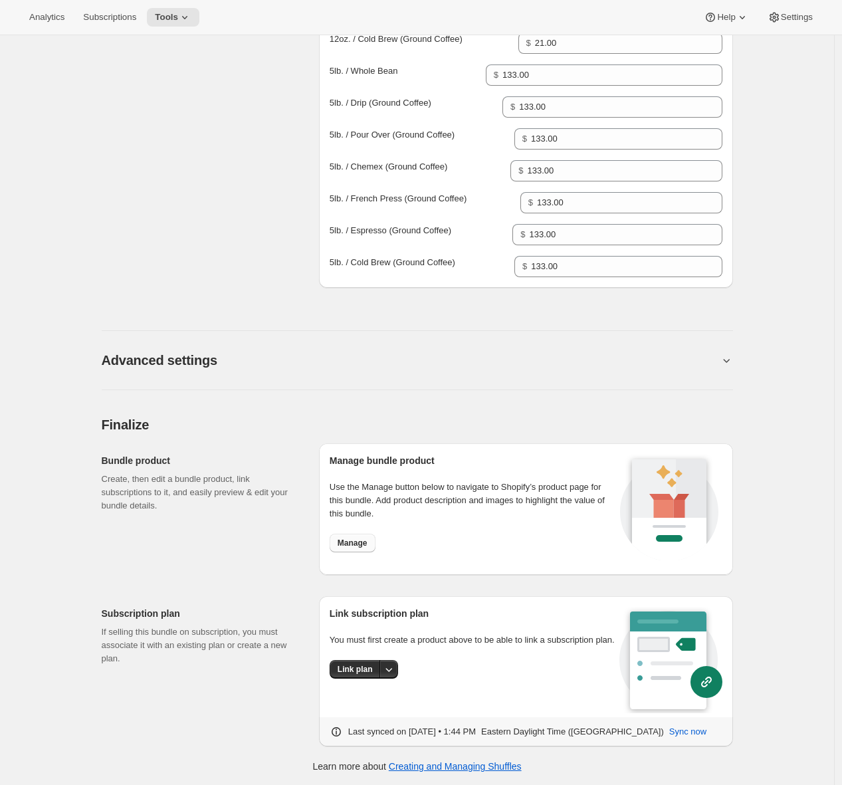
click at [351, 540] on span "Manage" at bounding box center [353, 543] width 30 height 11
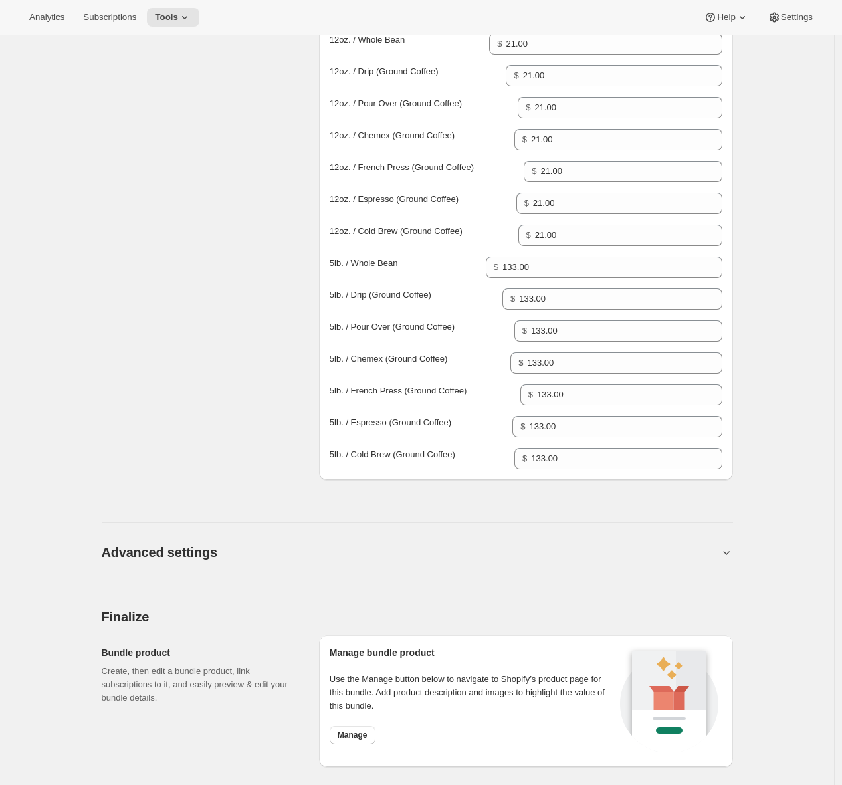
scroll to position [0, 0]
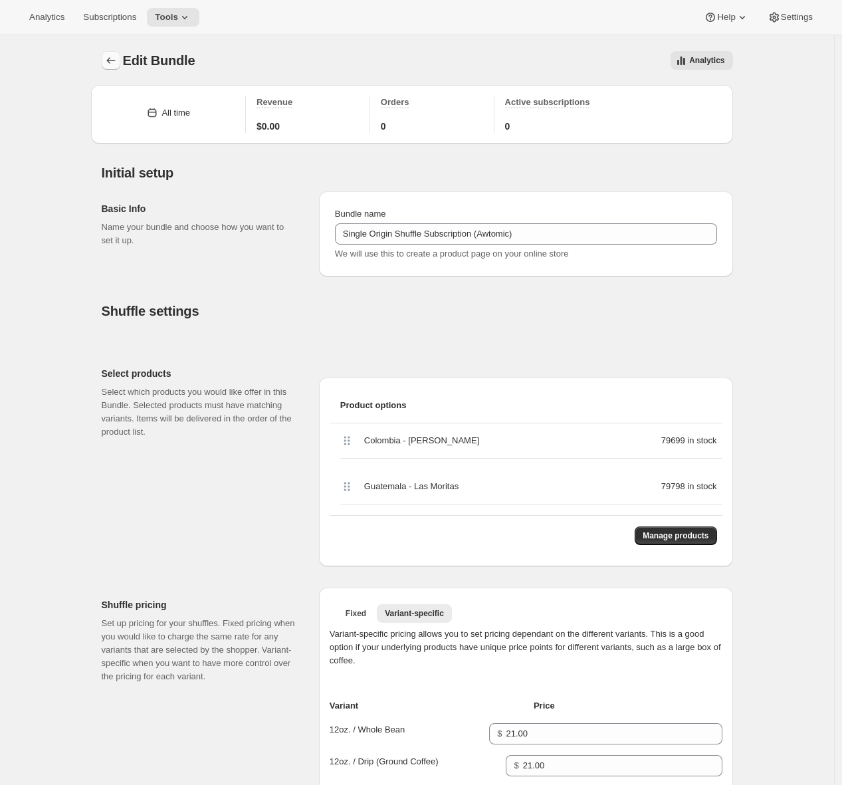
click at [114, 64] on icon "Bundles" at bounding box center [110, 60] width 13 height 13
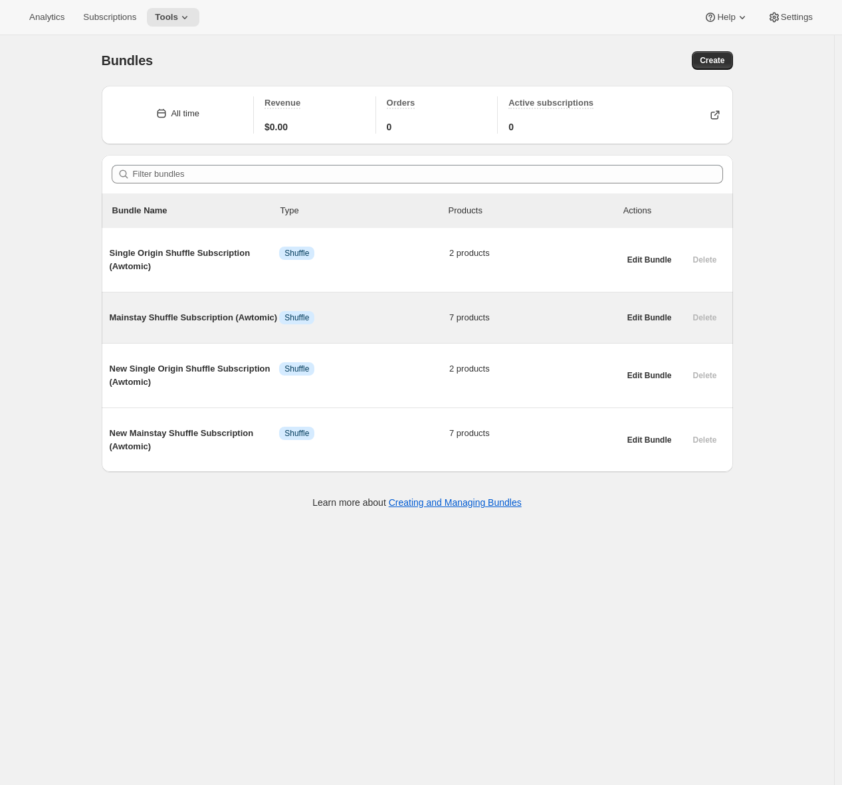
click at [164, 324] on span "Mainstay Shuffle Subscription (Awtomic)" at bounding box center [195, 317] width 170 height 13
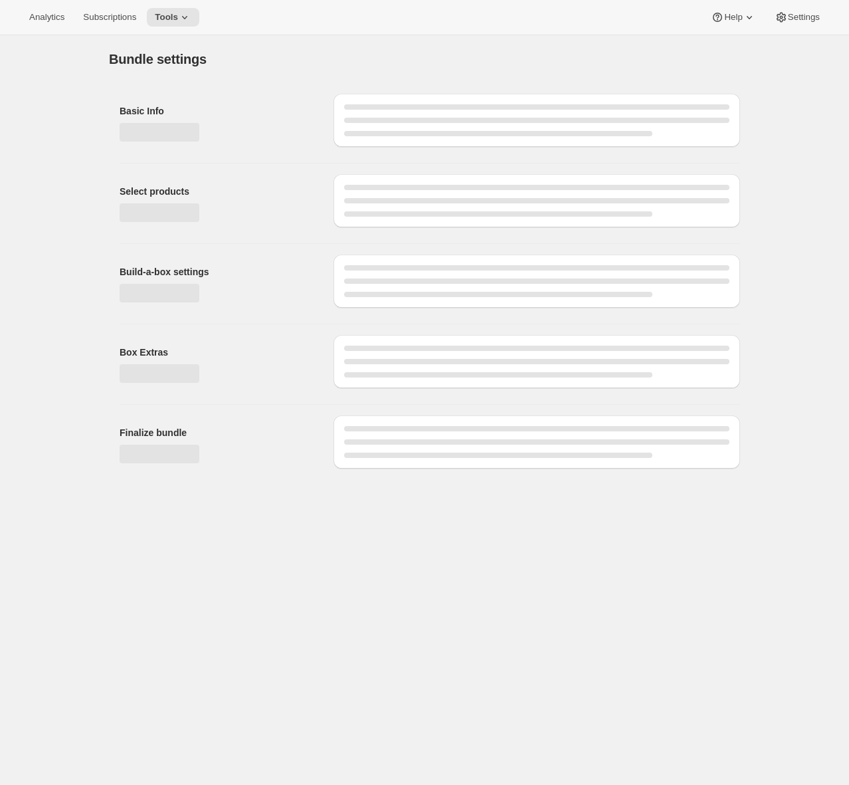
type input "Mainstay Shuffle Subscription (Awtomic)"
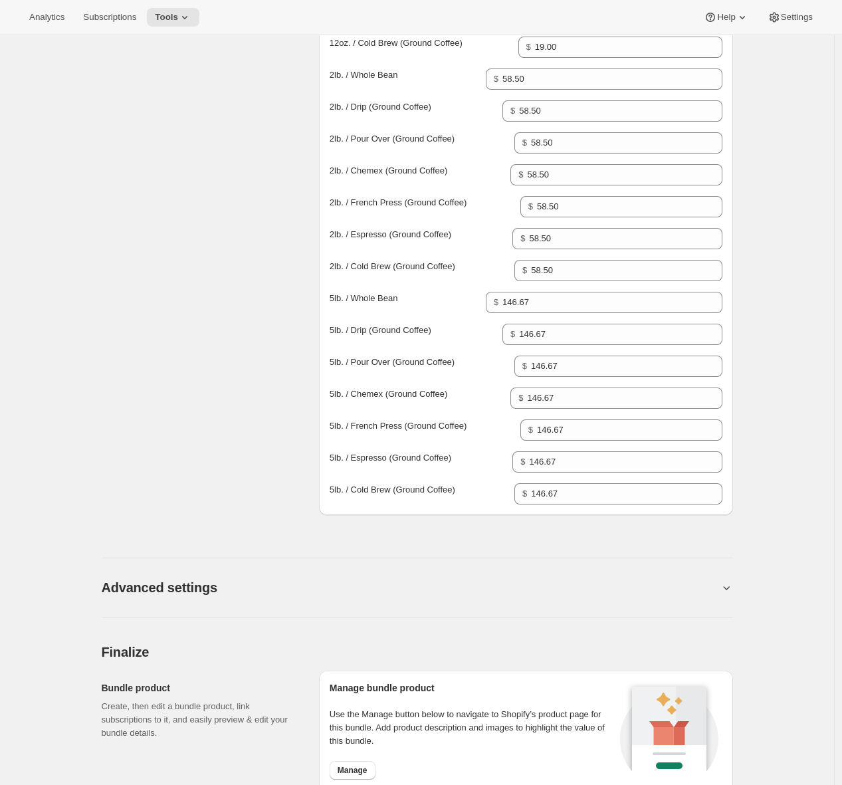
scroll to position [1334, 0]
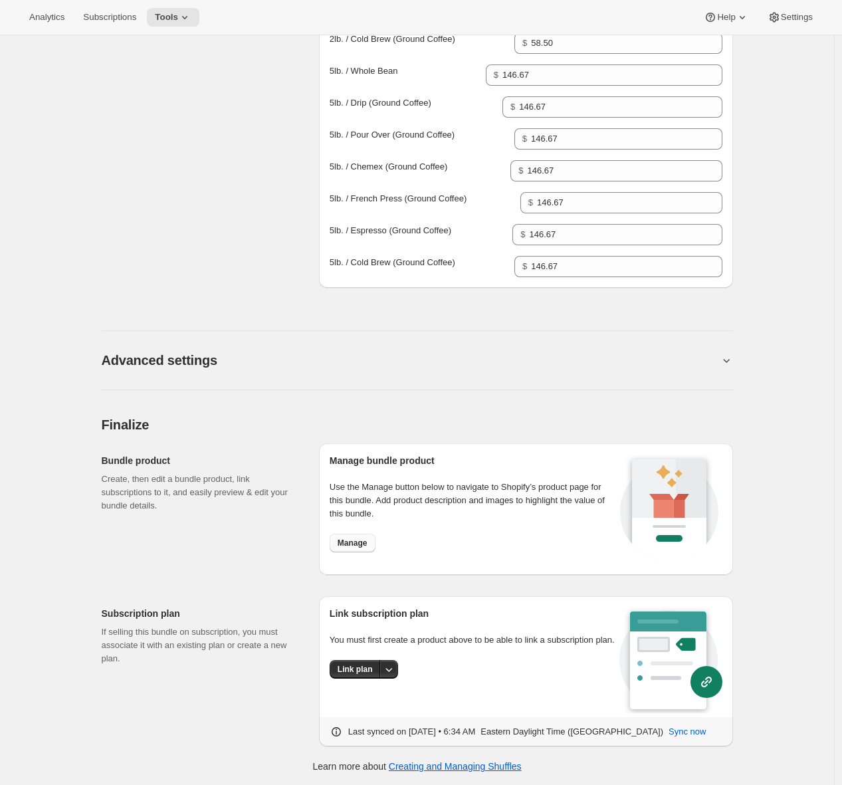
click at [350, 543] on span "Manage" at bounding box center [353, 543] width 30 height 11
click at [365, 547] on span "Manage" at bounding box center [353, 543] width 30 height 11
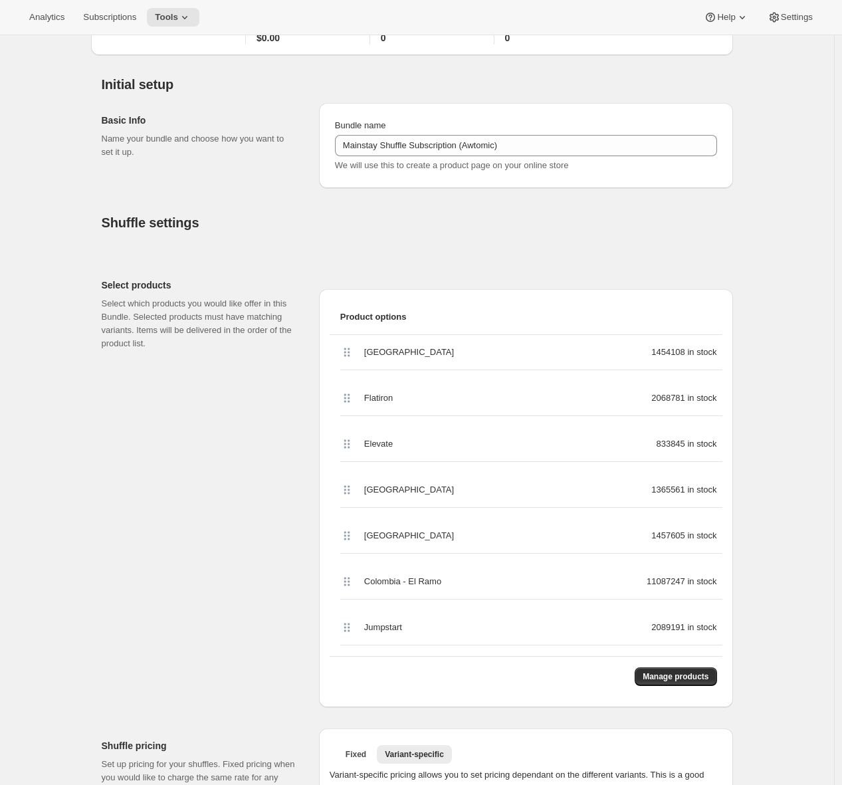
scroll to position [0, 0]
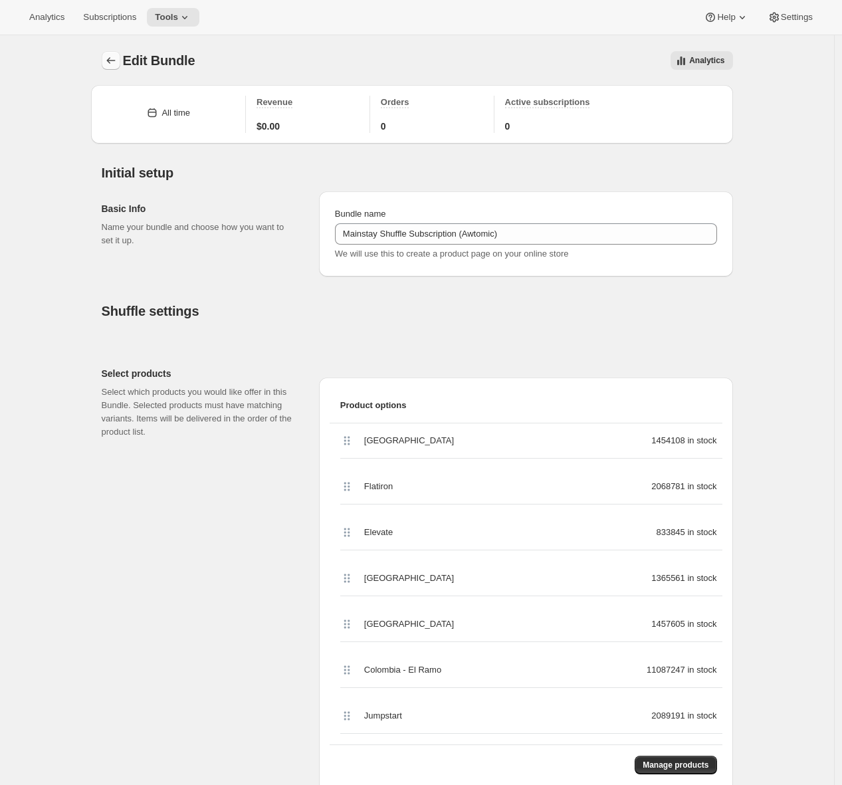
click at [115, 63] on icon "Bundles" at bounding box center [110, 60] width 13 height 13
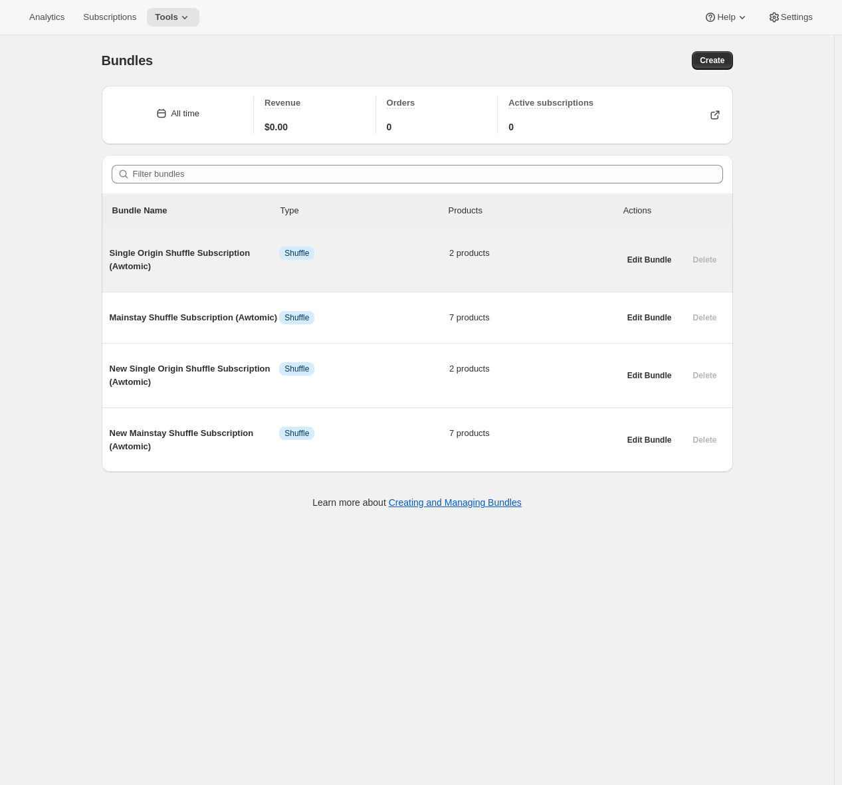
click at [207, 256] on span "Single Origin Shuffle Subscription (Awtomic)" at bounding box center [195, 260] width 170 height 27
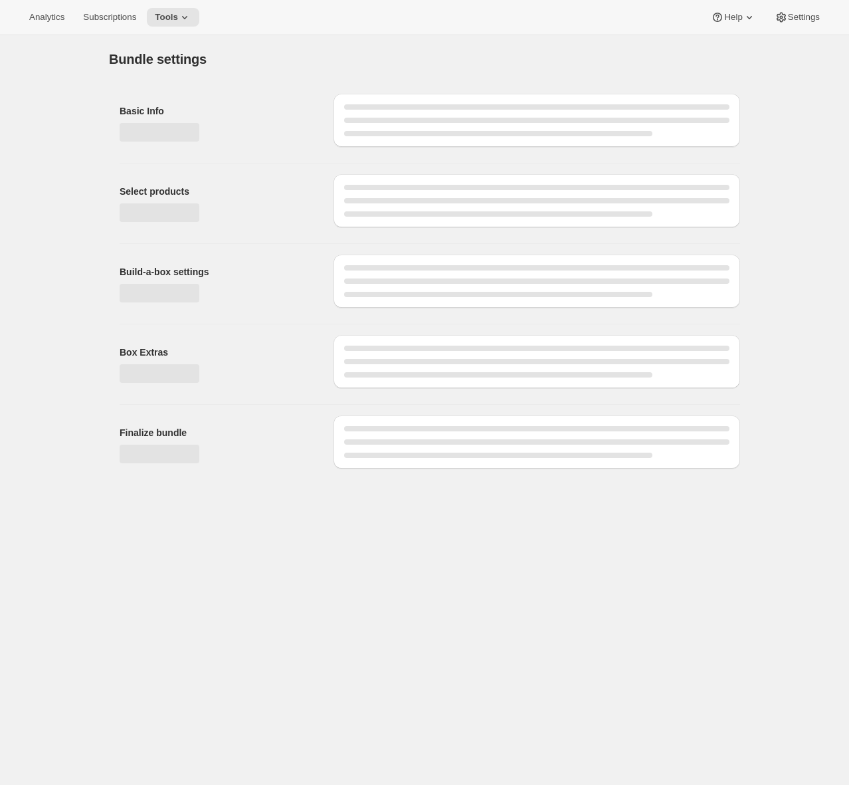
type input "Single Origin Shuffle Subscription (Awtomic)"
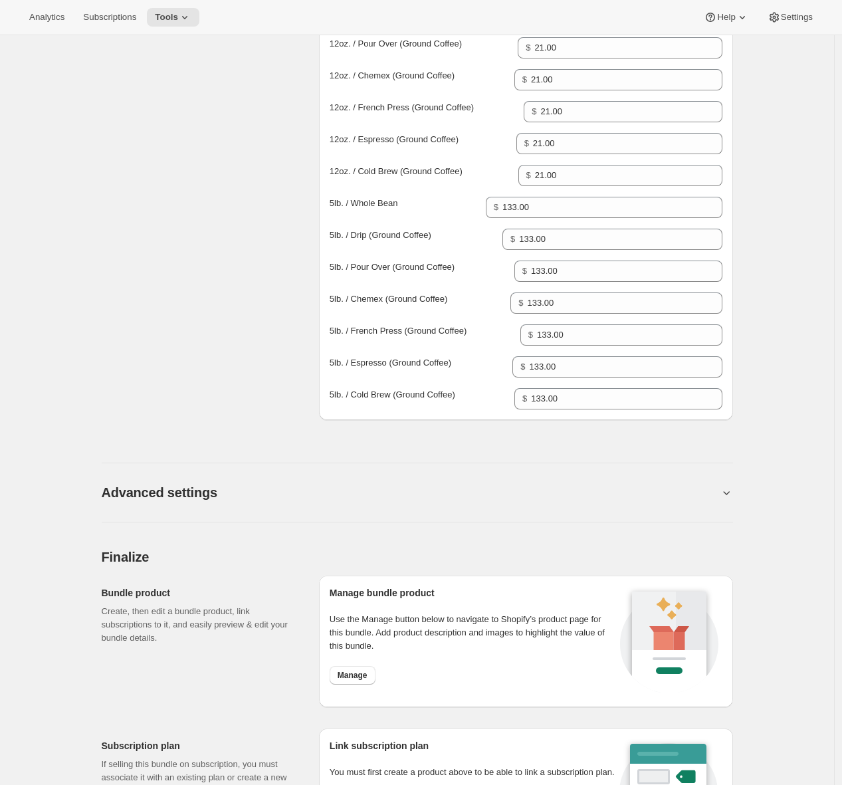
scroll to position [882, 0]
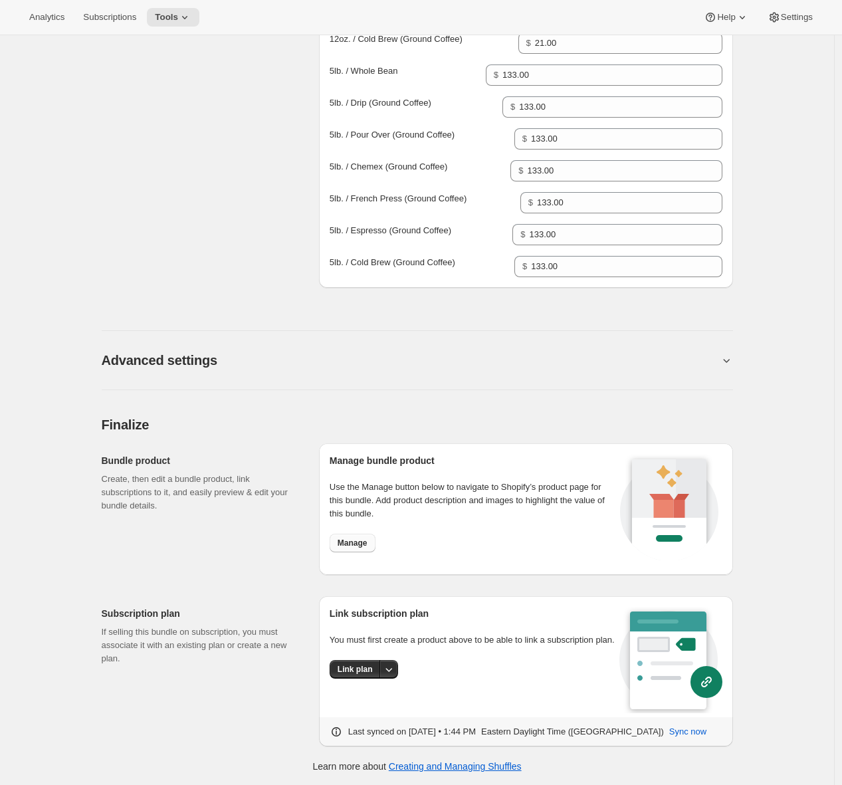
click at [351, 544] on span "Manage" at bounding box center [353, 543] width 30 height 11
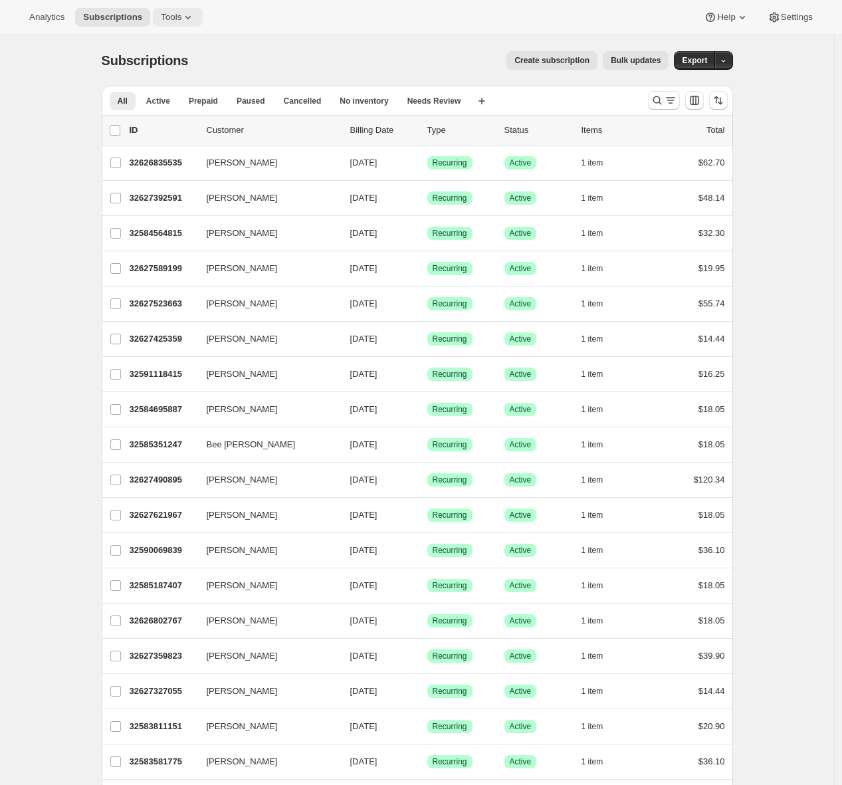
click at [190, 23] on icon at bounding box center [187, 17] width 13 height 13
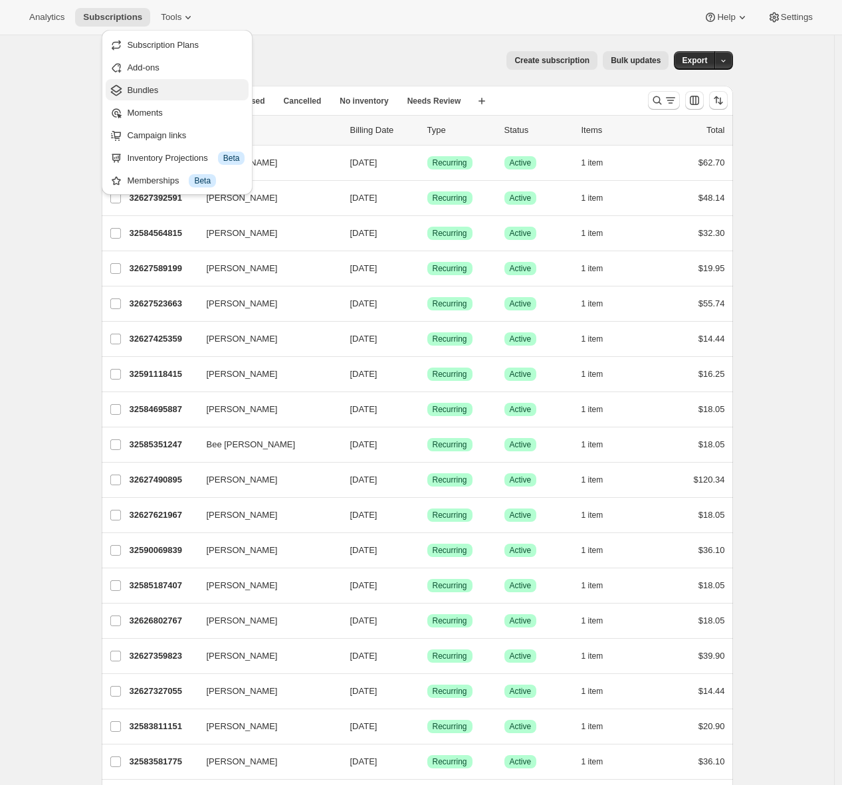
click at [154, 94] on span "Bundles" at bounding box center [142, 90] width 31 height 10
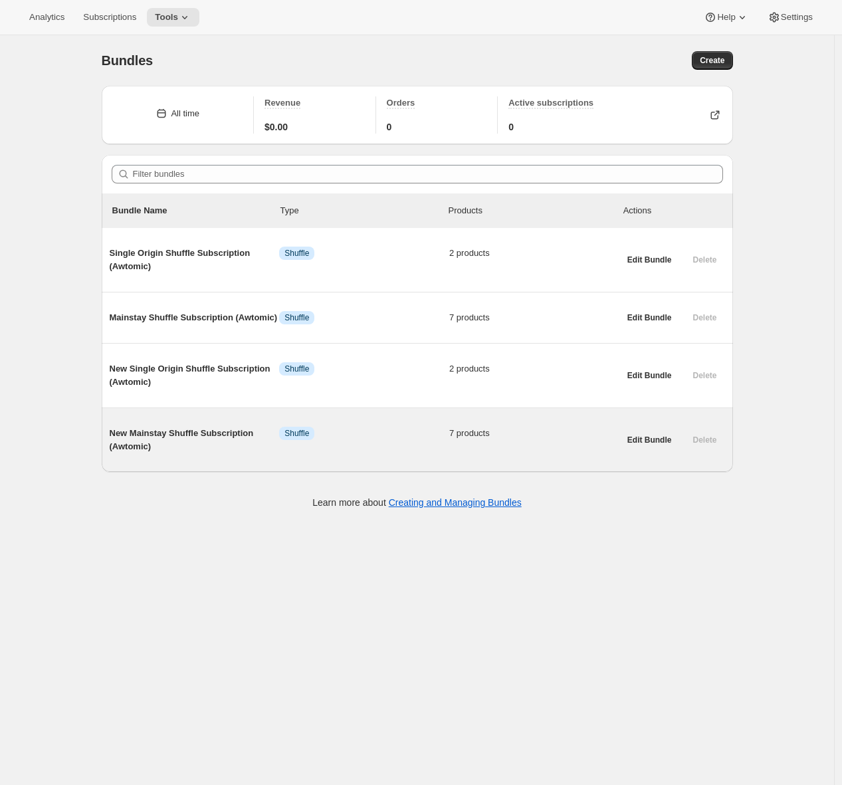
click at [193, 441] on span "New Mainstay Shuffle Subscription (Awtomic)" at bounding box center [195, 440] width 170 height 27
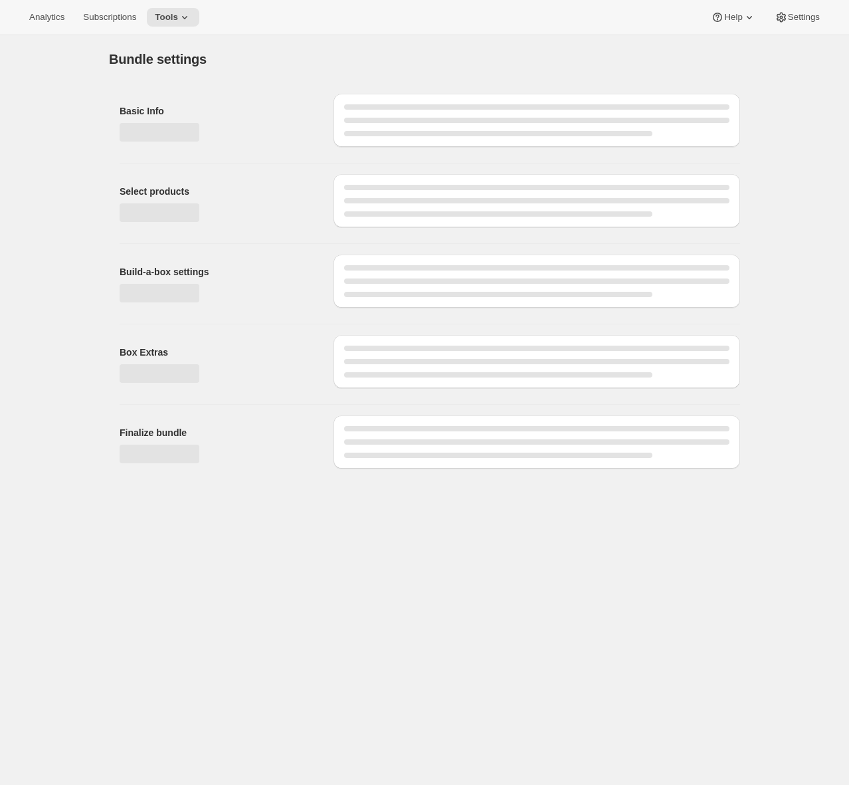
type input "New Mainstay Shuffle Subscription (Awtomic)"
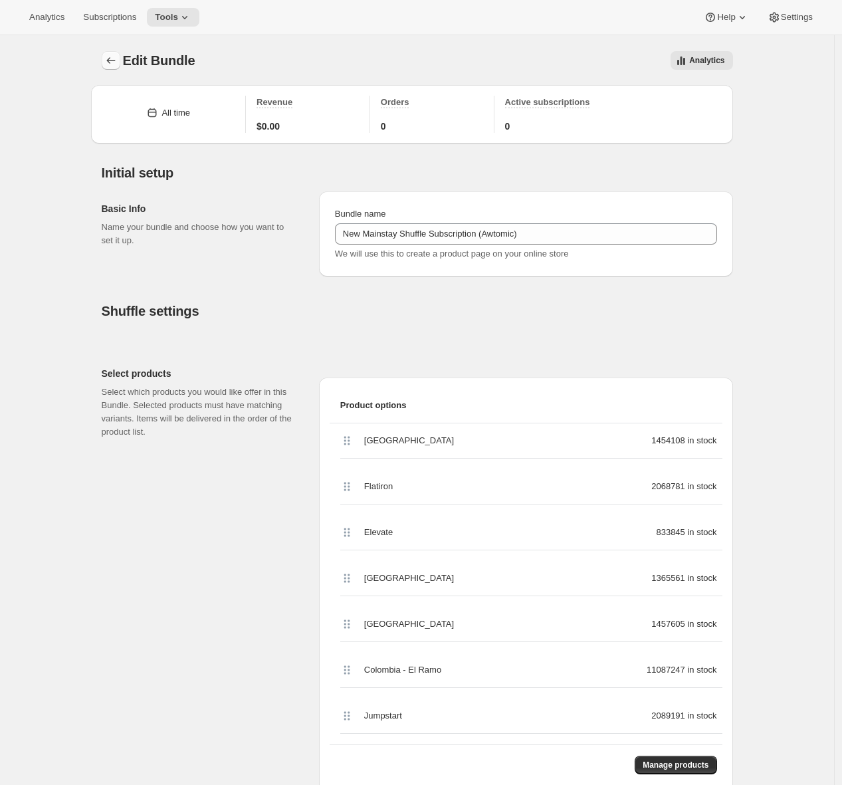
click at [109, 56] on icon "Bundles" at bounding box center [110, 60] width 13 height 13
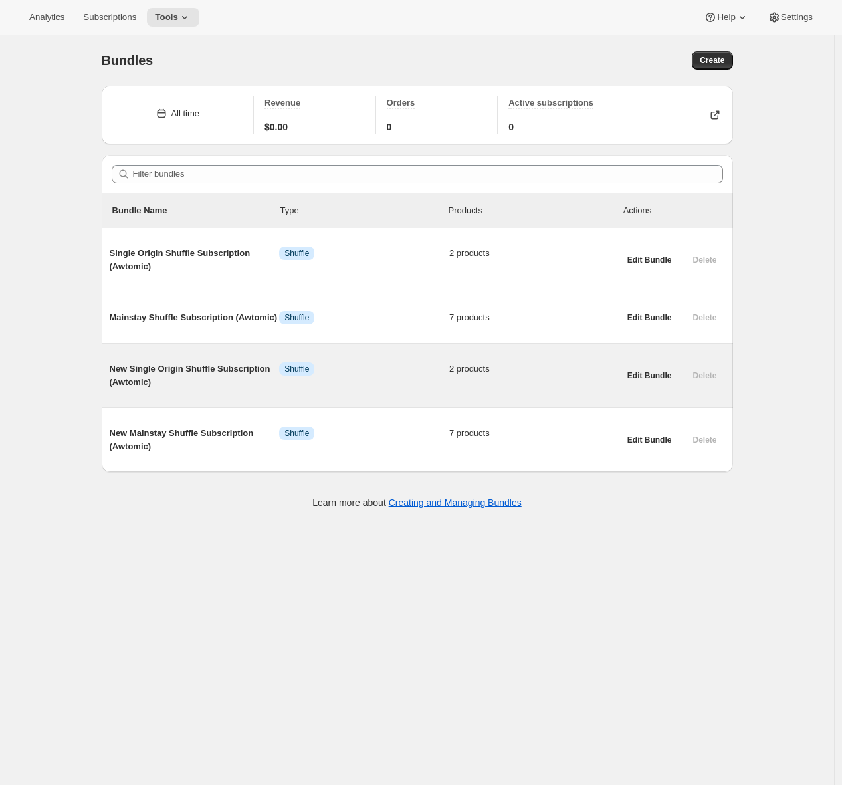
click at [181, 389] on span "New Single Origin Shuffle Subscription (Awtomic)" at bounding box center [195, 375] width 170 height 27
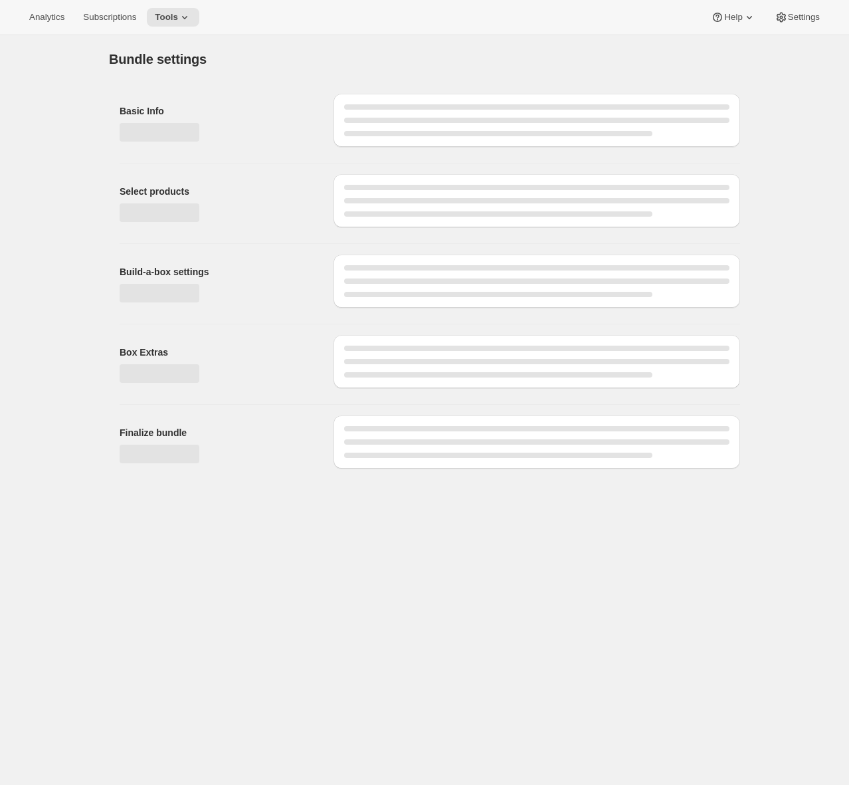
type input "New Single Origin Shuffle Subscription (Awtomic)"
